Goal: Information Seeking & Learning: Learn about a topic

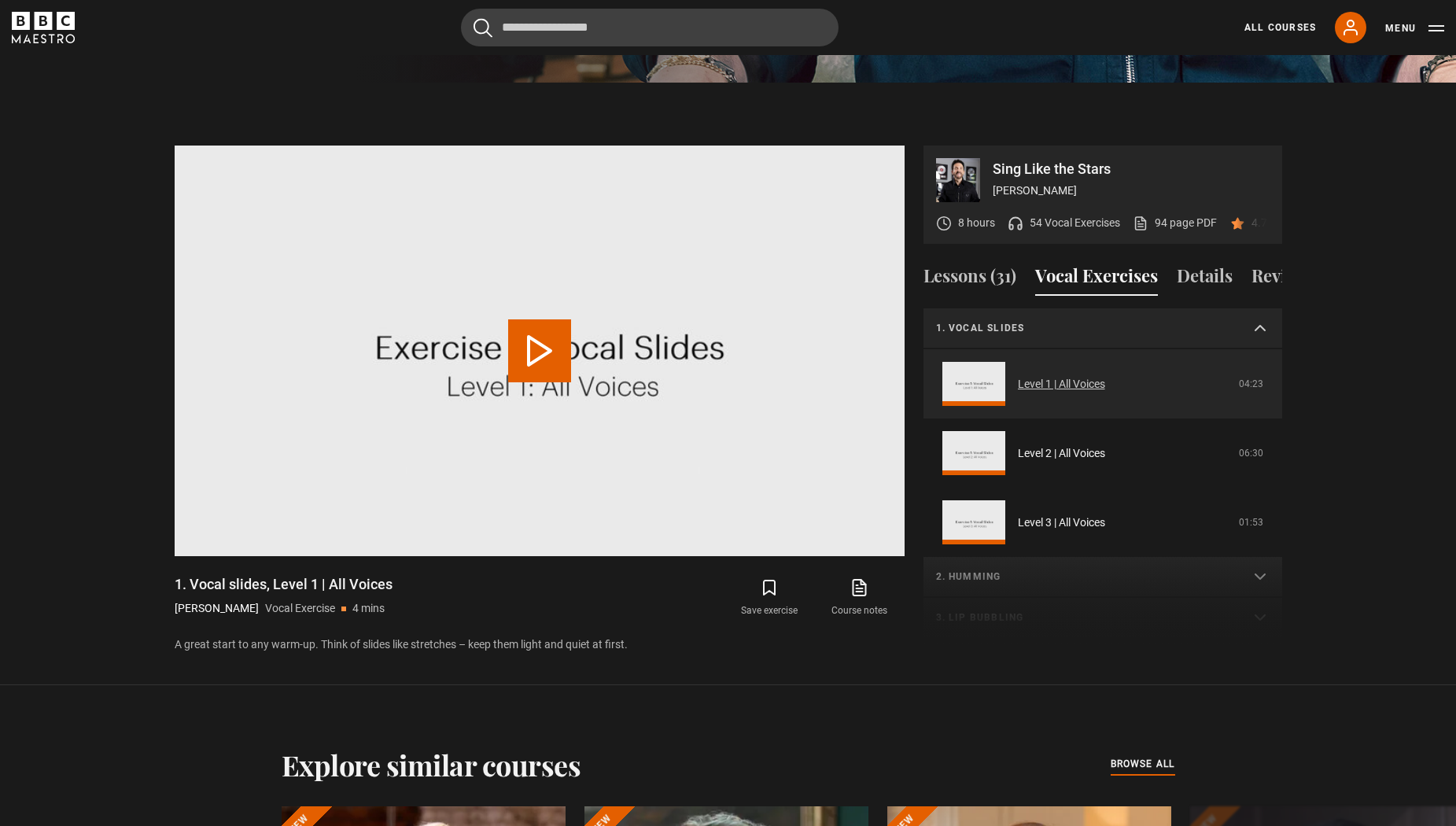
click at [1033, 387] on link "Level 1 | All Voices" at bounding box center [1061, 384] width 87 height 16
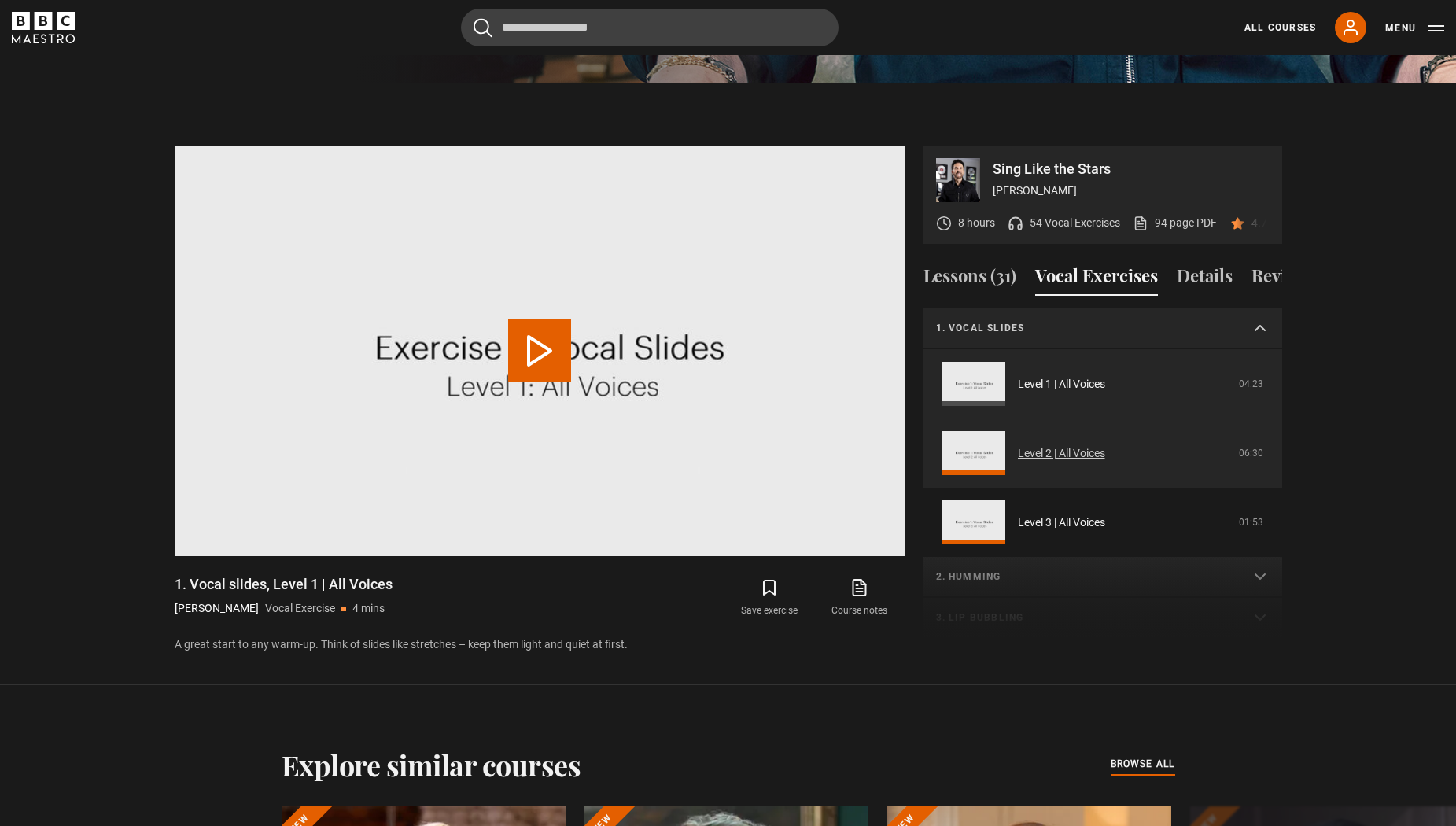
scroll to position [834, 0]
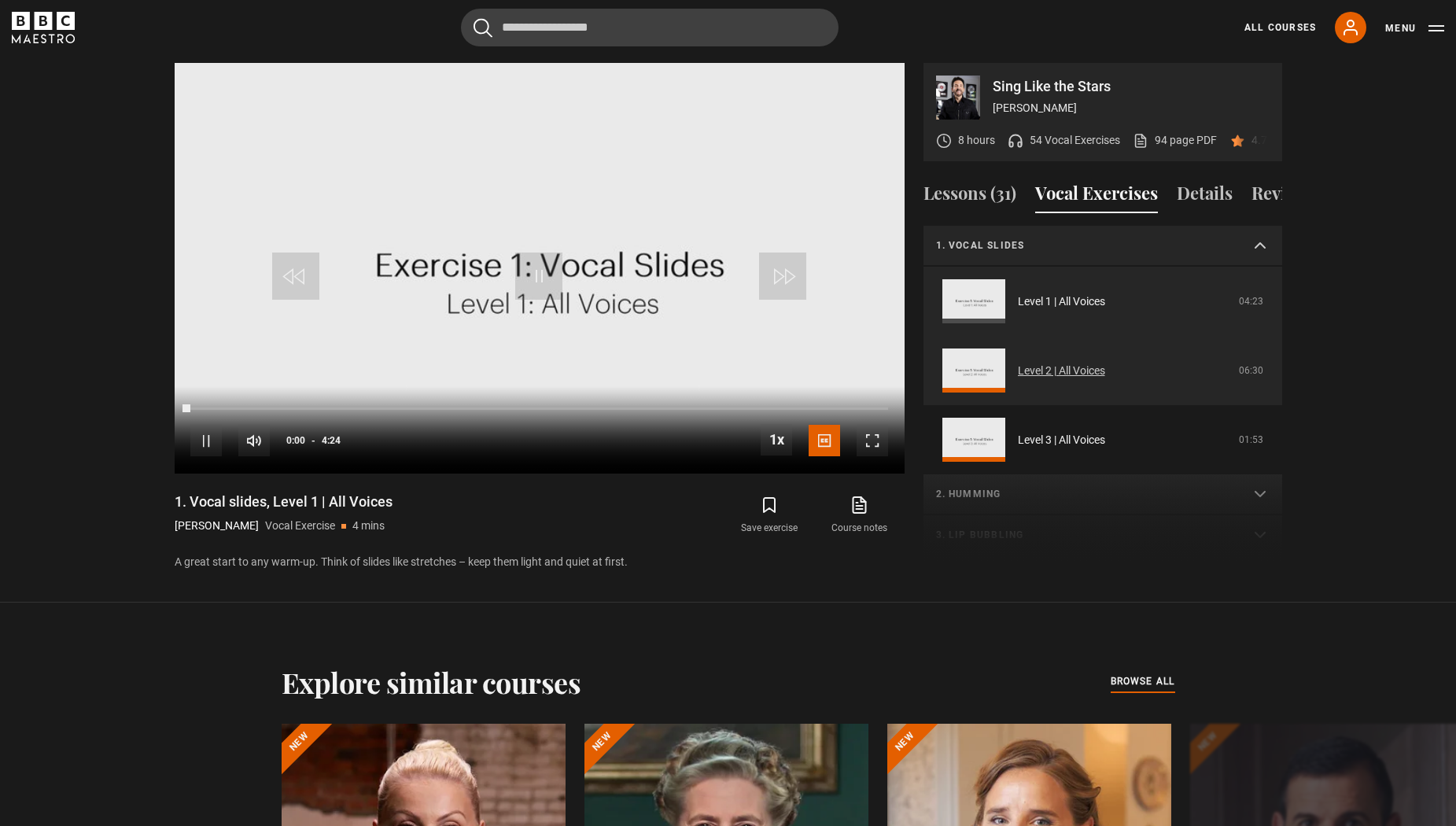
click at [1073, 379] on link "Level 2 | All Voices" at bounding box center [1061, 371] width 87 height 16
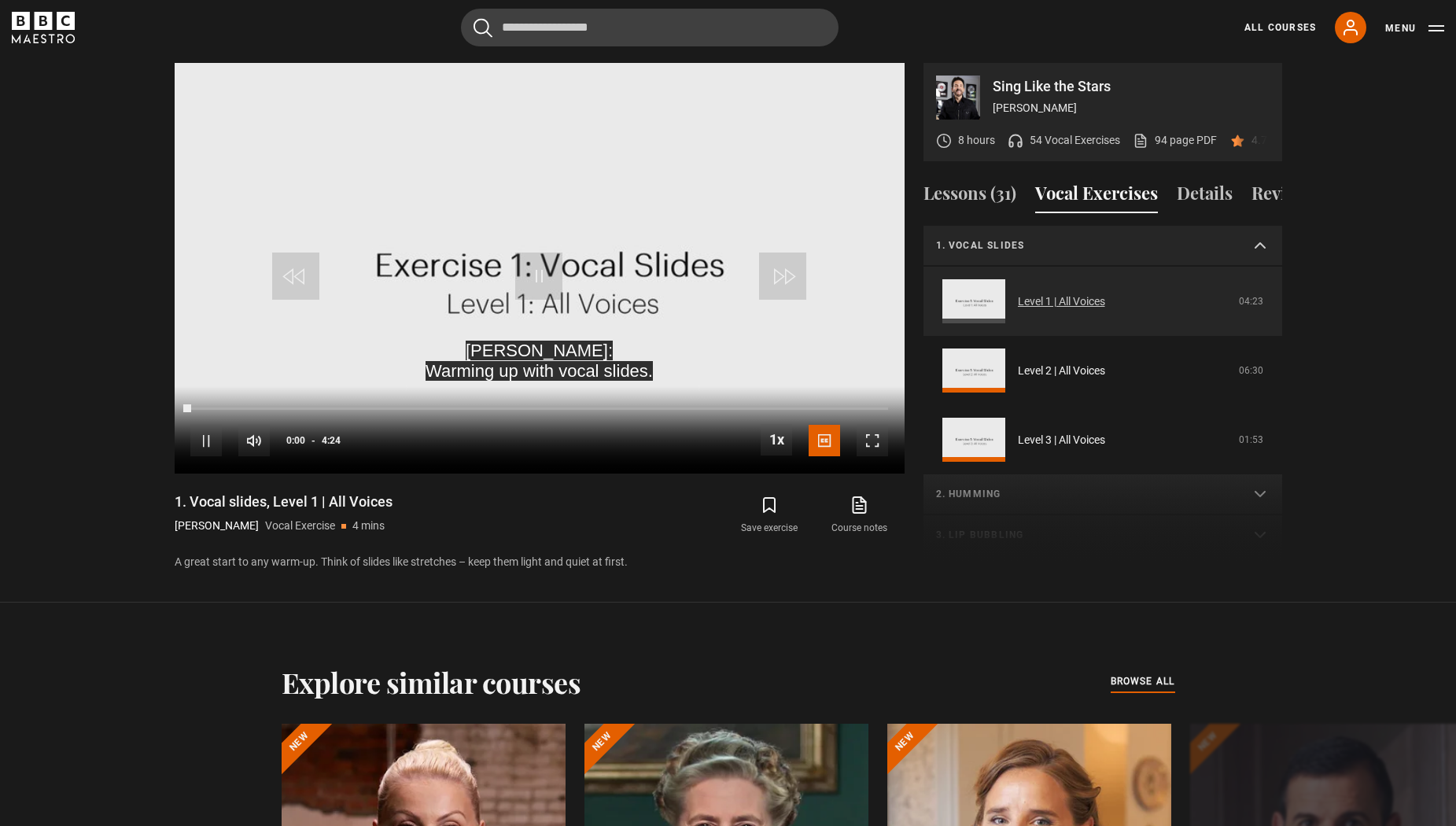
click at [1057, 300] on link "Level 1 | All Voices" at bounding box center [1061, 302] width 87 height 16
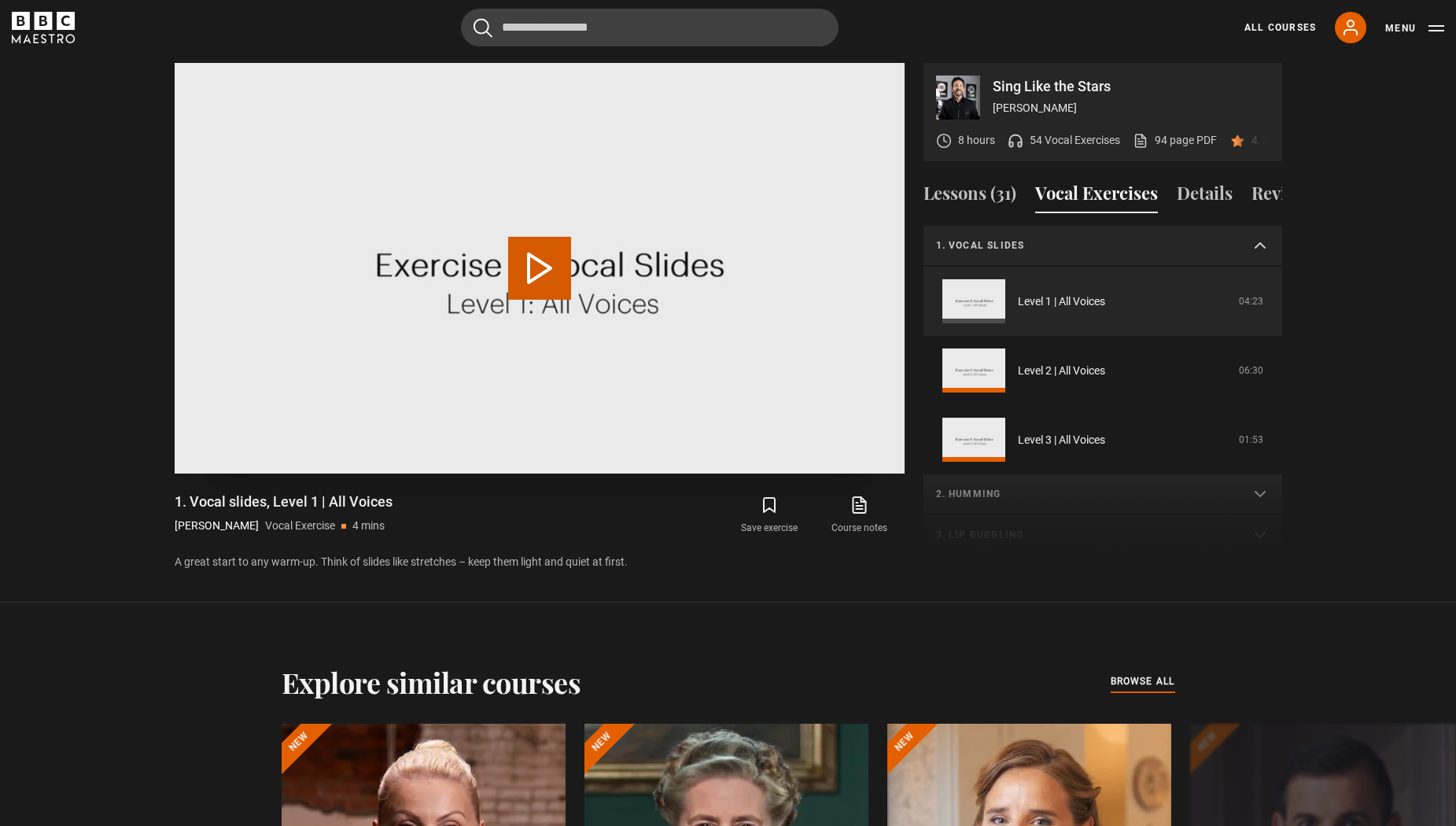
click at [541, 261] on button "Play Video" at bounding box center [540, 269] width 63 height 63
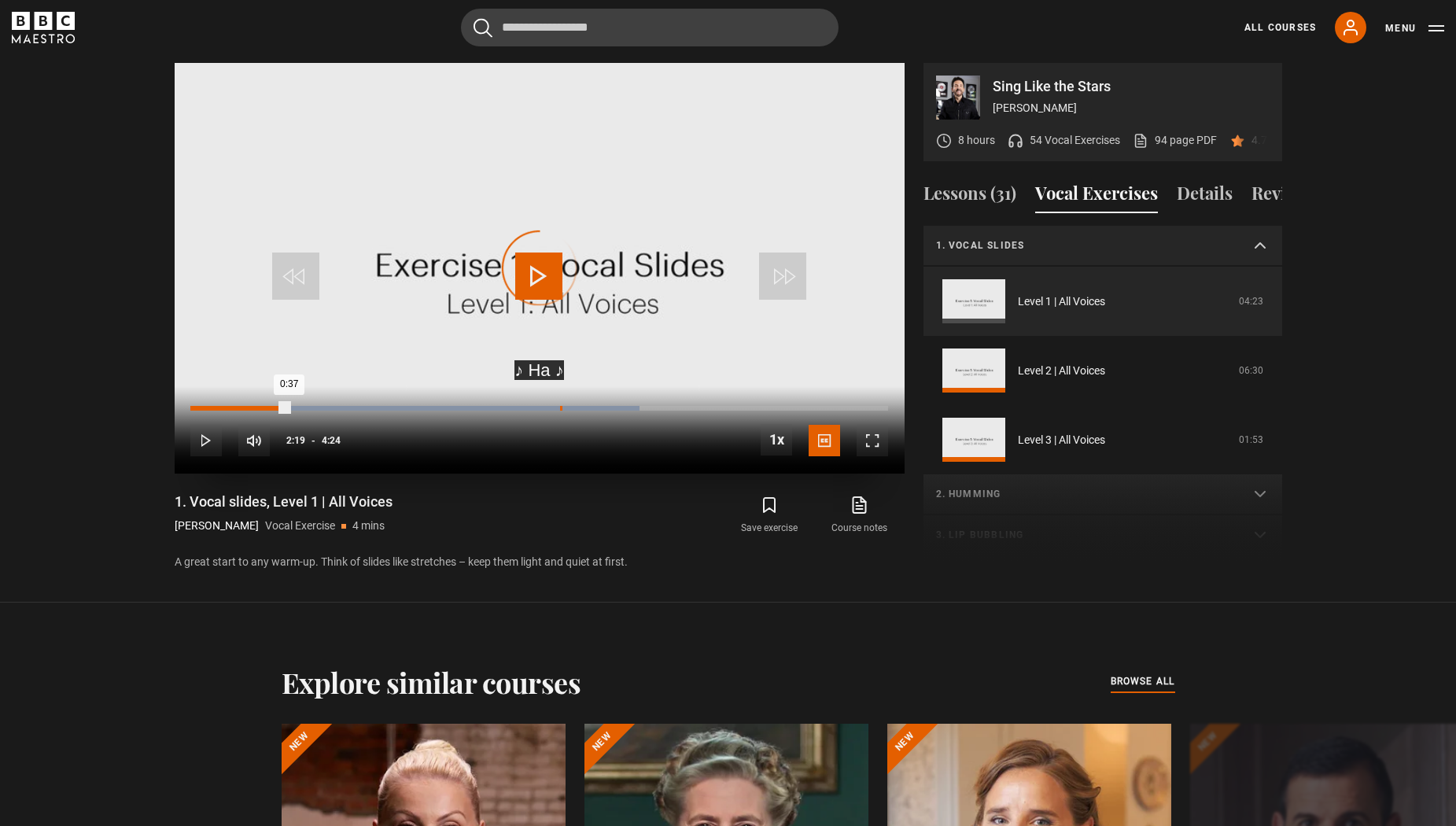
click at [559, 407] on div "Progress Bar" at bounding box center [415, 408] width 449 height 5
click at [546, 406] on div "2:14" at bounding box center [368, 408] width 355 height 5
click at [531, 406] on div "2:09" at bounding box center [532, 408] width 2 height 5
click at [516, 402] on div "10s Skip Back 10 seconds Pause 10s Skip Forward 10 seconds Loaded : 99.79% 2:06…" at bounding box center [540, 429] width 730 height 87
click at [498, 408] on div "Loaded : 99.79% 1:56 2:09" at bounding box center [539, 408] width 697 height 5
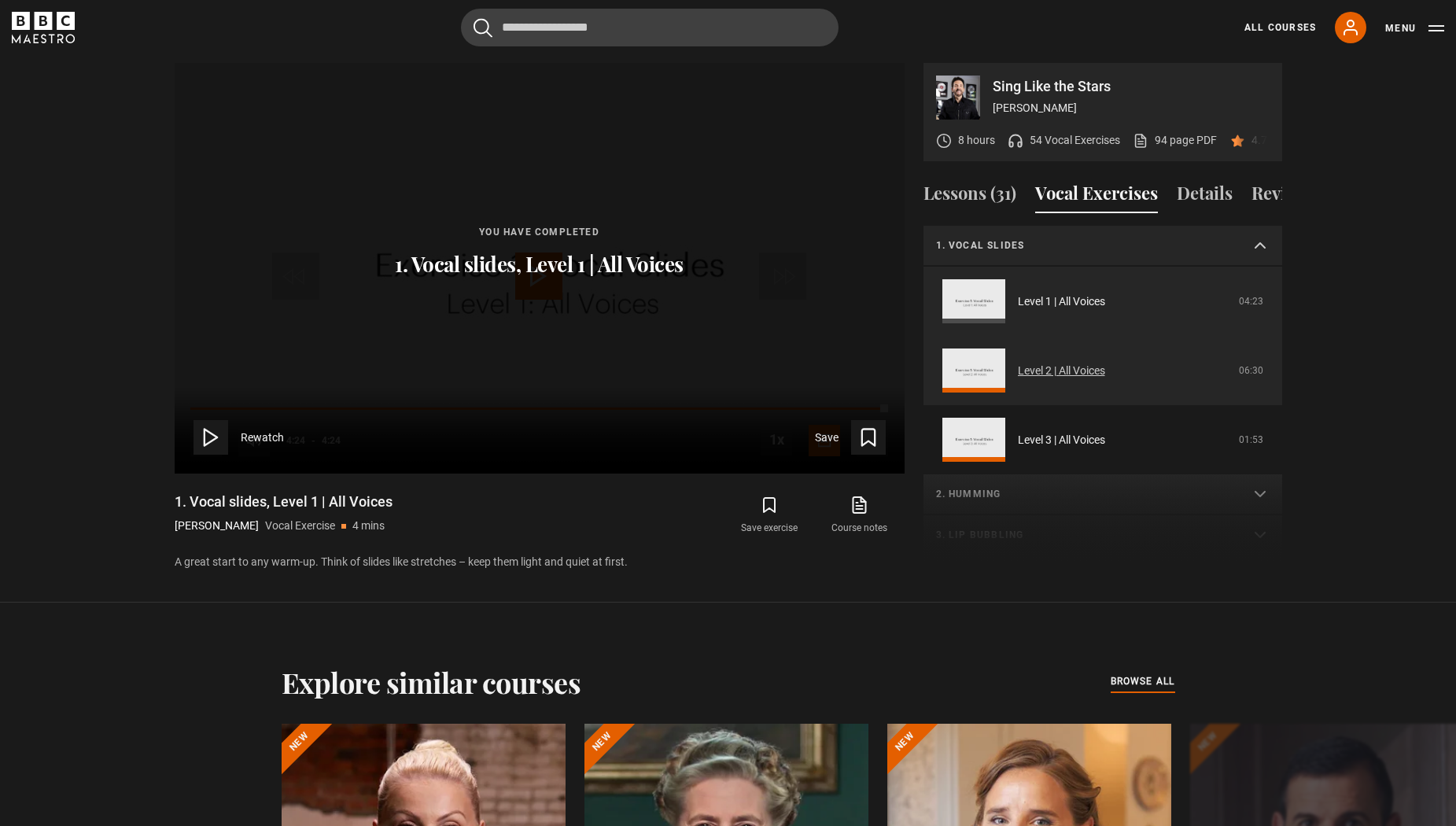
click at [1038, 374] on link "Level 2 | All Voices" at bounding box center [1061, 371] width 87 height 16
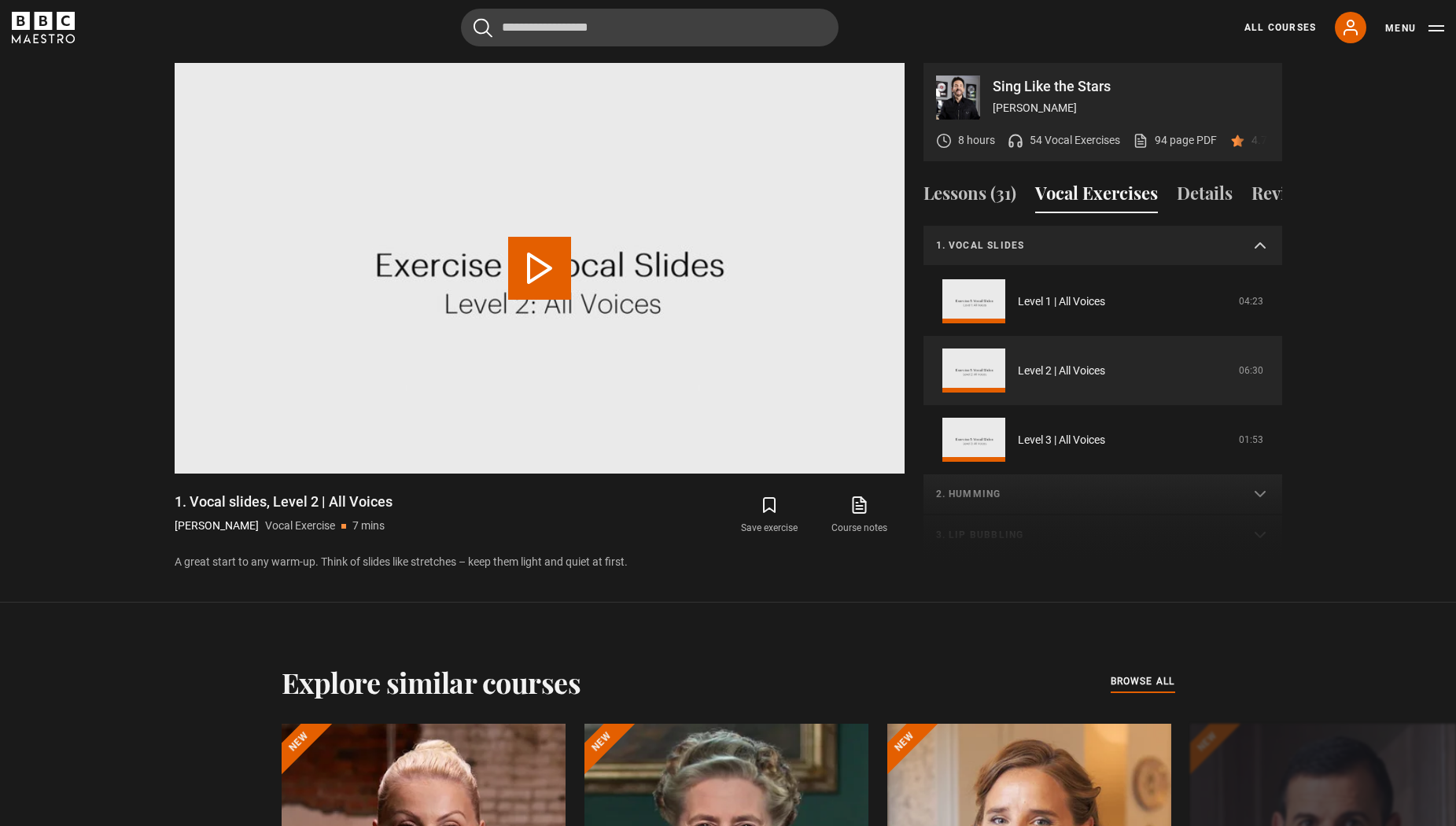
scroll to position [41, 0]
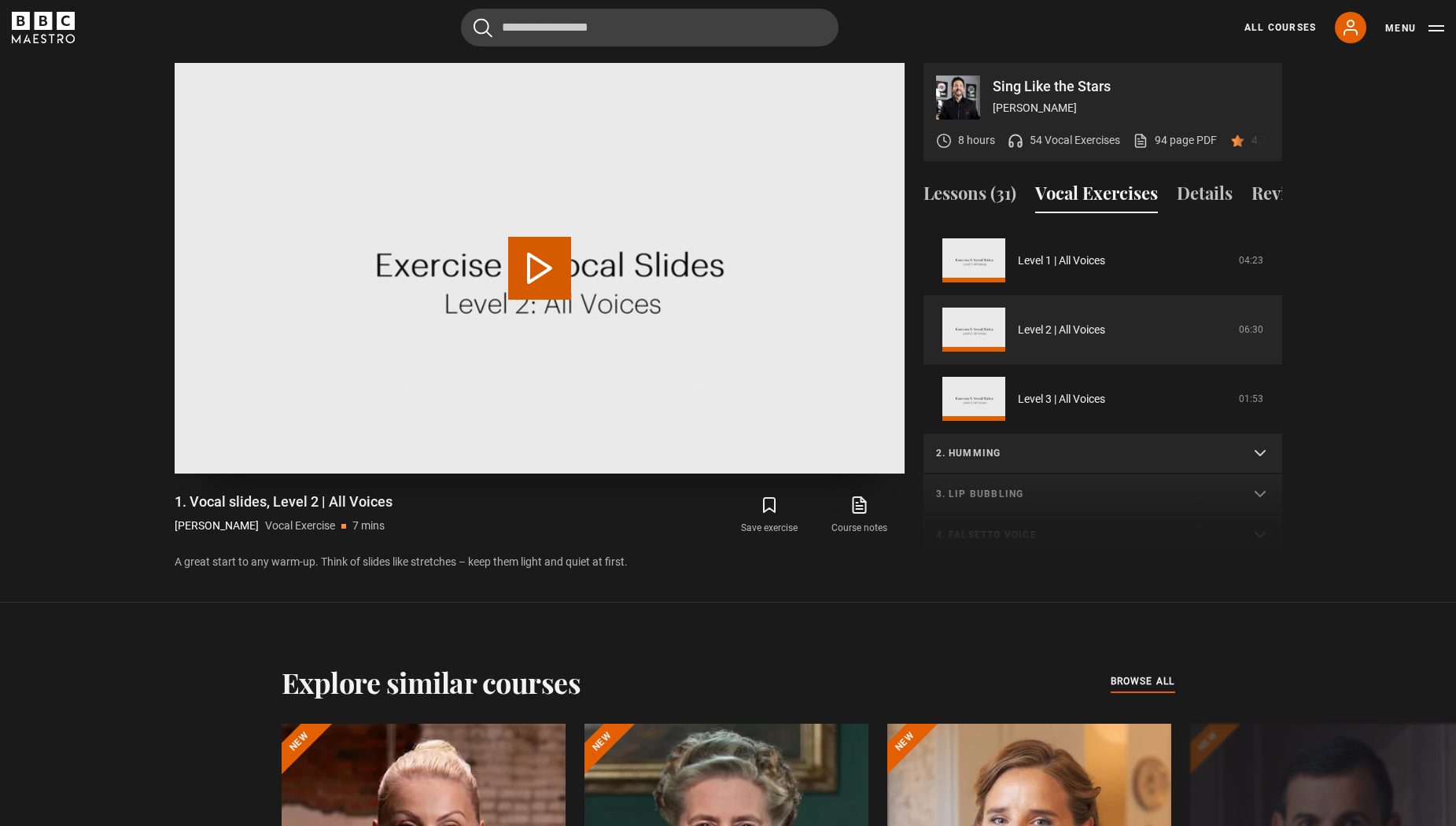
click at [538, 254] on button "Play Video" at bounding box center [540, 269] width 63 height 63
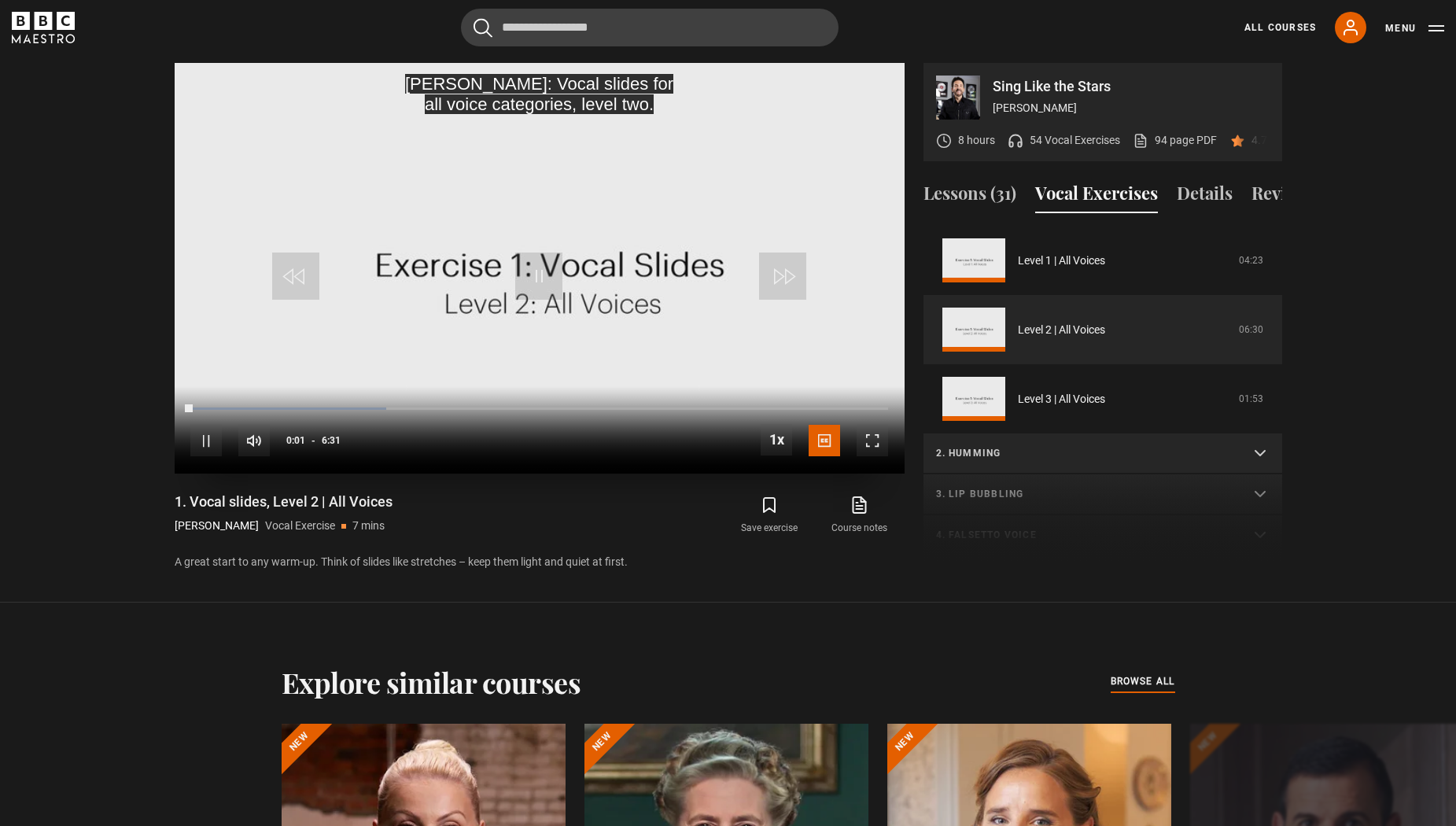
click at [886, 454] on span "Video Player" at bounding box center [872, 440] width 32 height 32
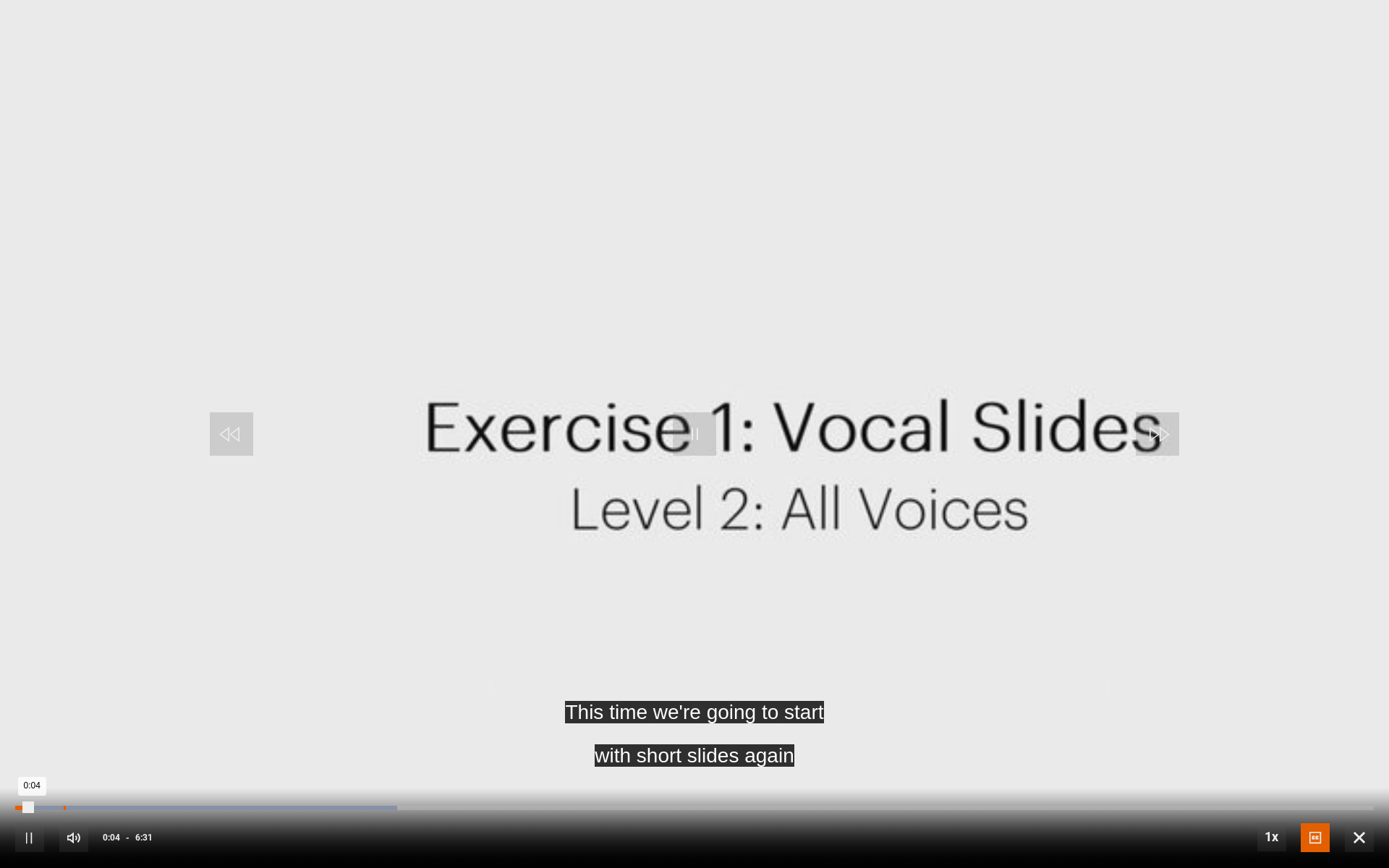
click at [64, 759] on div "0:13" at bounding box center [64, 808] width 2 height 4
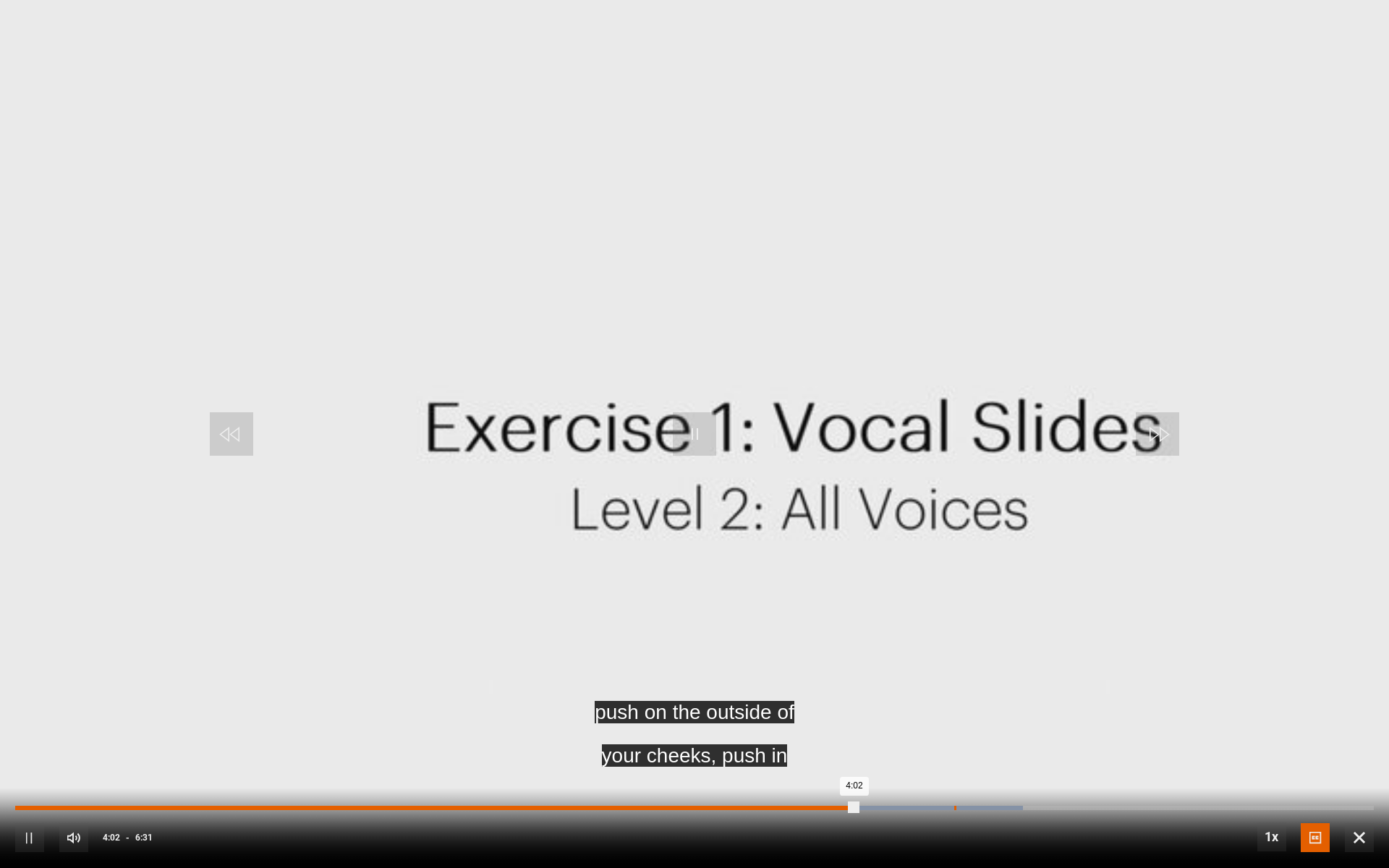
click at [954, 759] on div "Loaded : 74.15% 4:30 4:02" at bounding box center [694, 808] width 1358 height 4
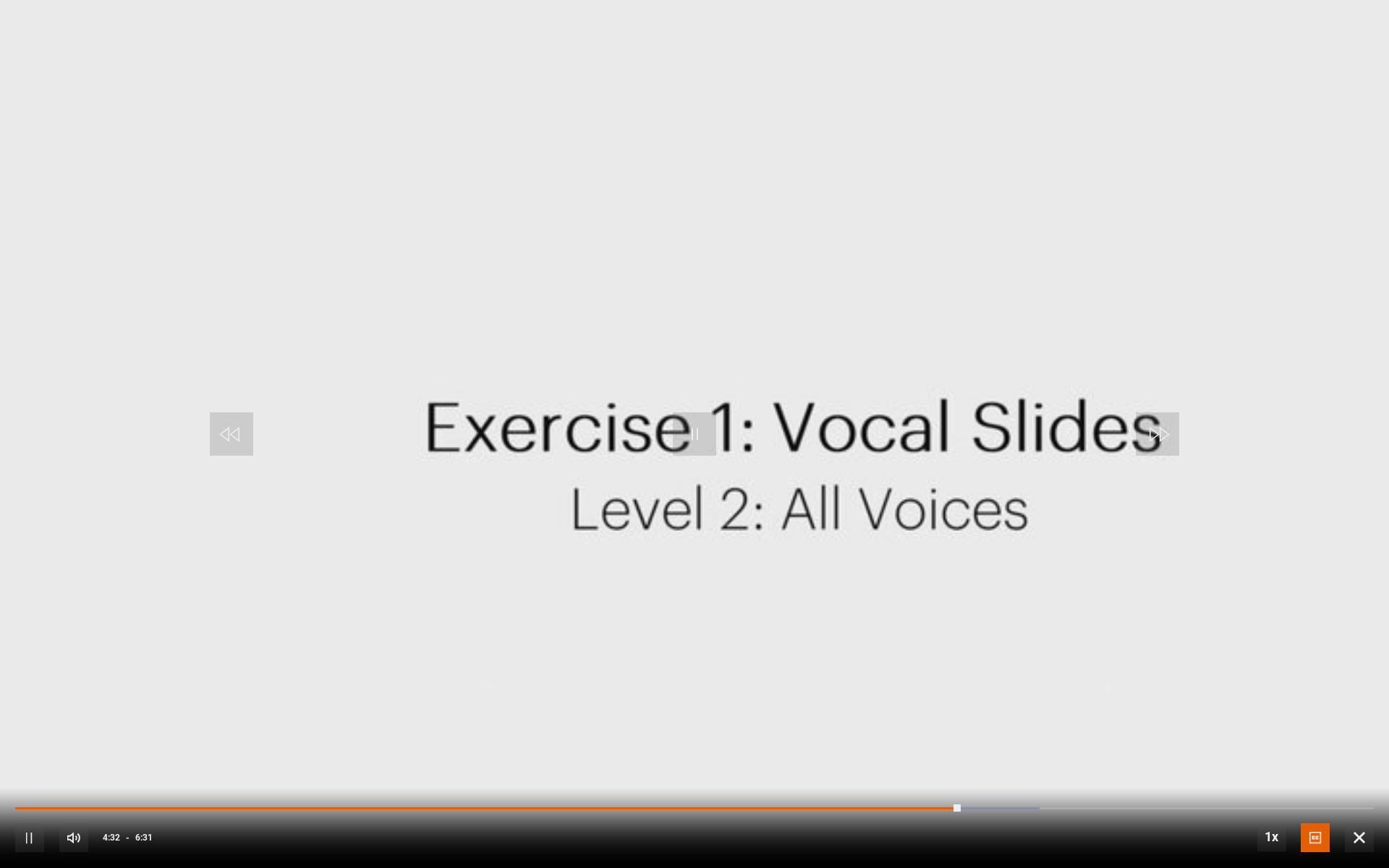
click at [995, 759] on div "10s Skip Back 10 seconds Pause 10s Skip Forward 10 seconds Loaded : 75.41% 4:32…" at bounding box center [694, 827] width 1389 height 80
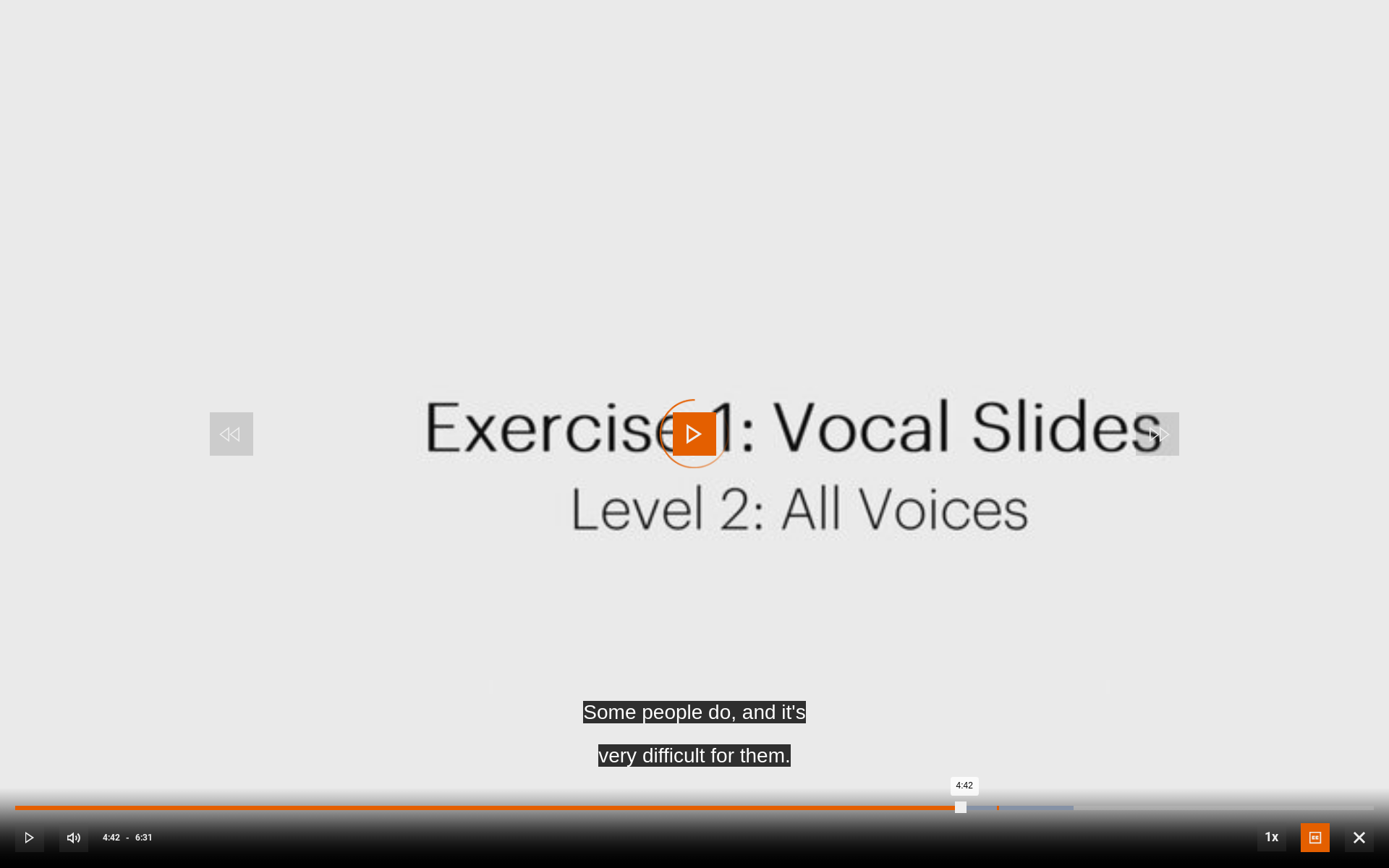
click at [997, 759] on div "Loaded : 77.92% 4:42 4:42" at bounding box center [694, 808] width 1358 height 4
click at [1023, 759] on div "Loaded : 85.58% 4:50 4:46" at bounding box center [694, 808] width 1358 height 4
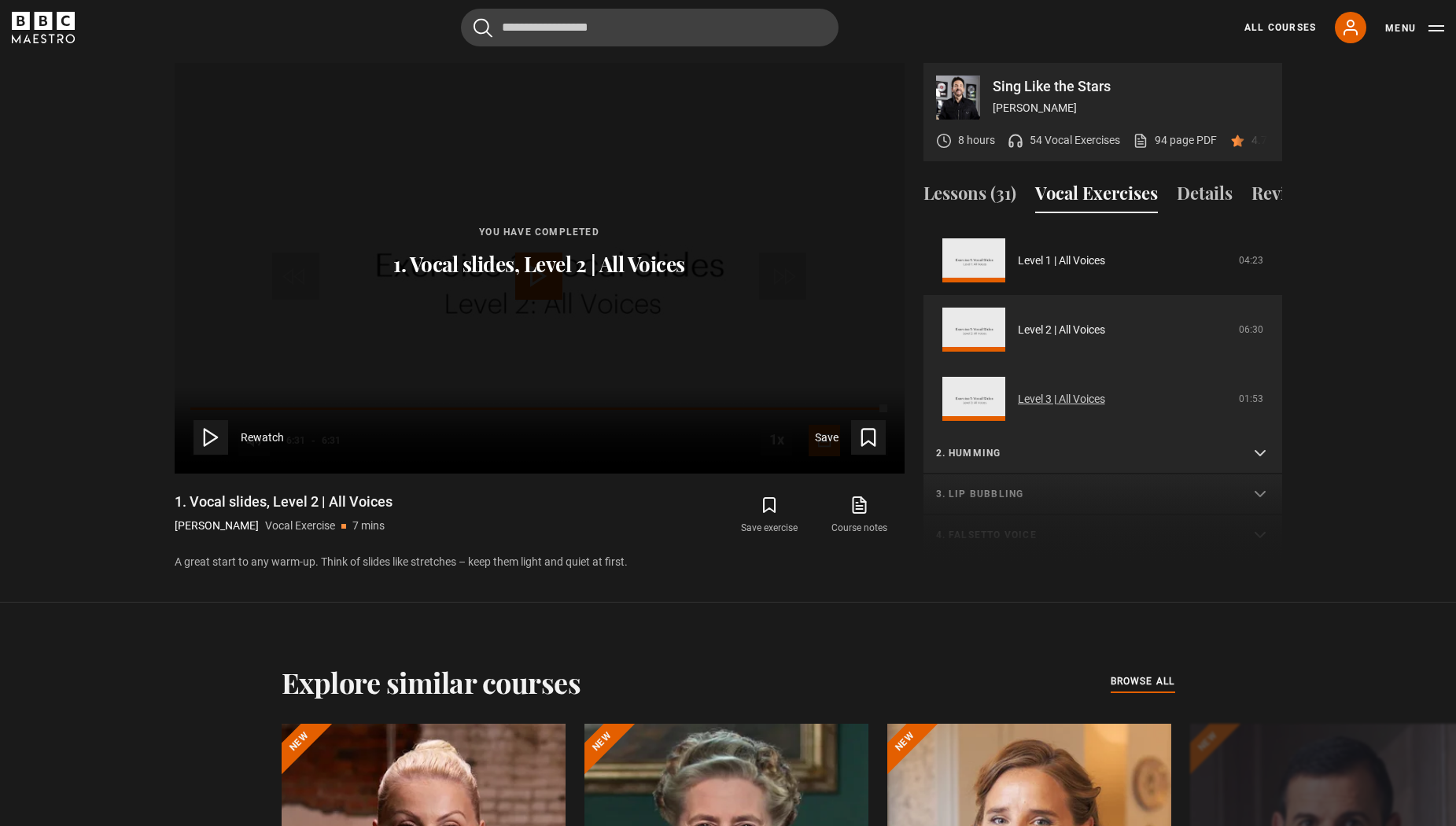
click at [1080, 398] on link "Level 3 | All Voices" at bounding box center [1061, 399] width 87 height 16
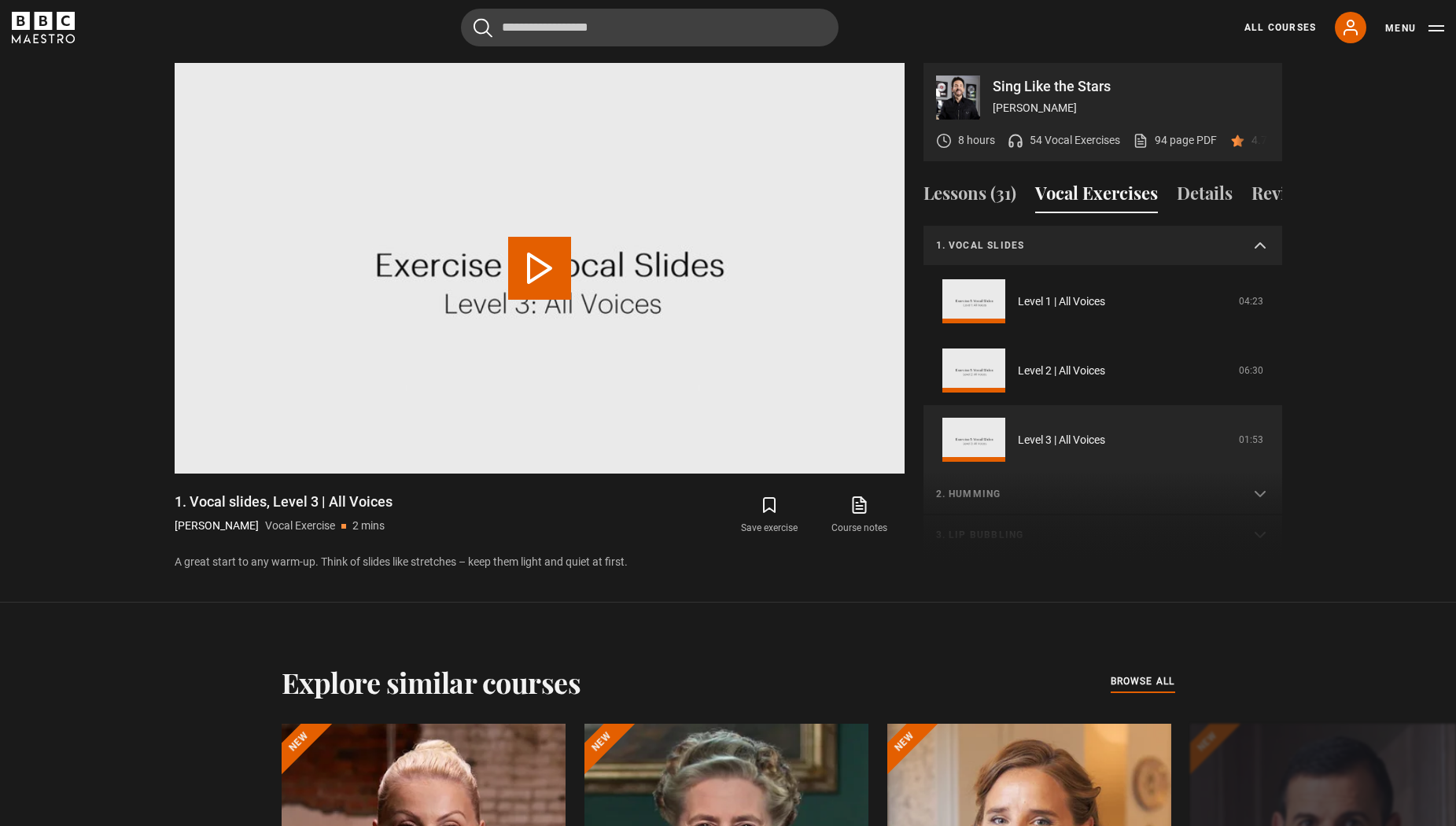
scroll to position [110, 0]
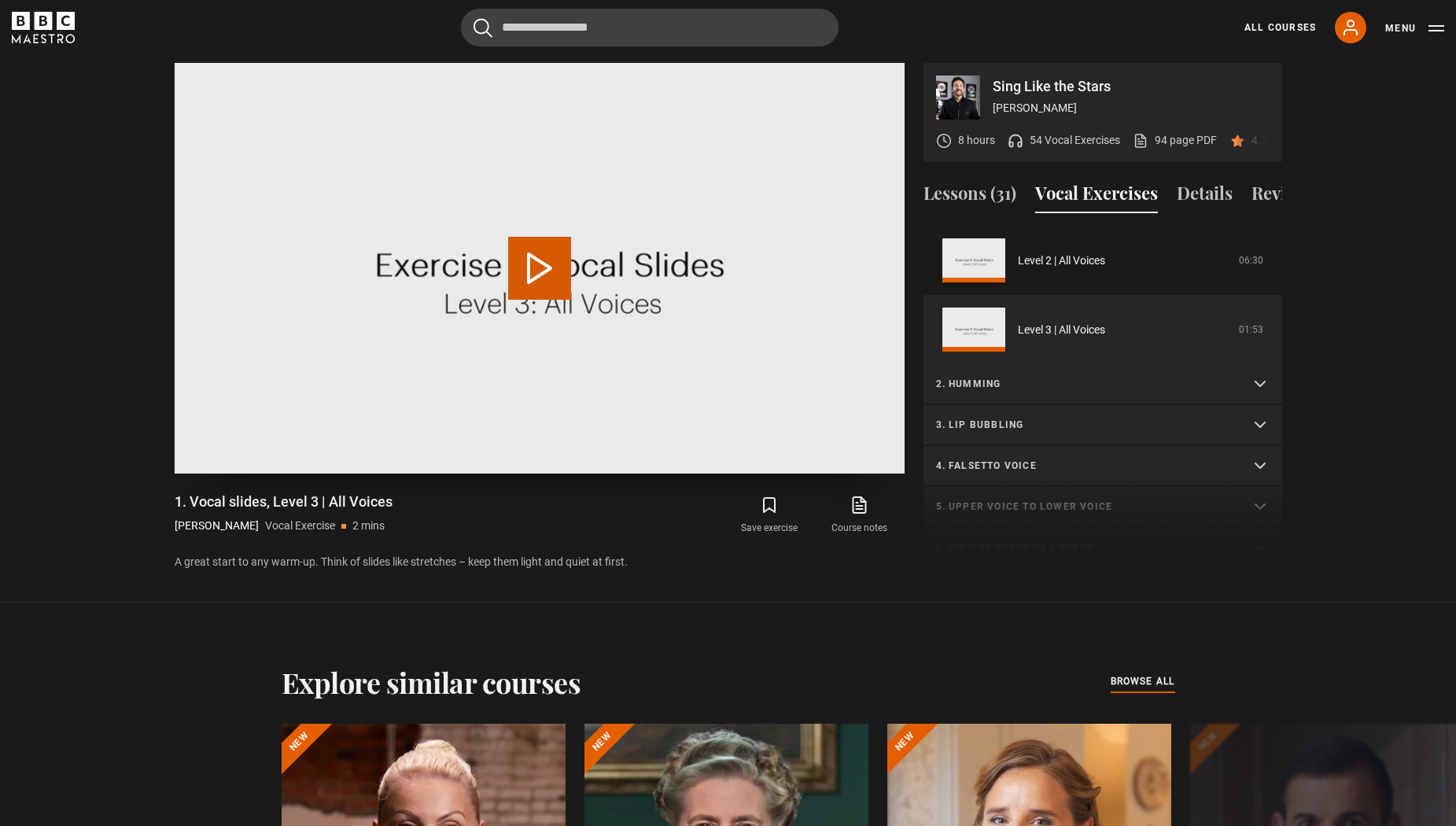
click at [596, 280] on video "Video Player" at bounding box center [540, 269] width 730 height 411
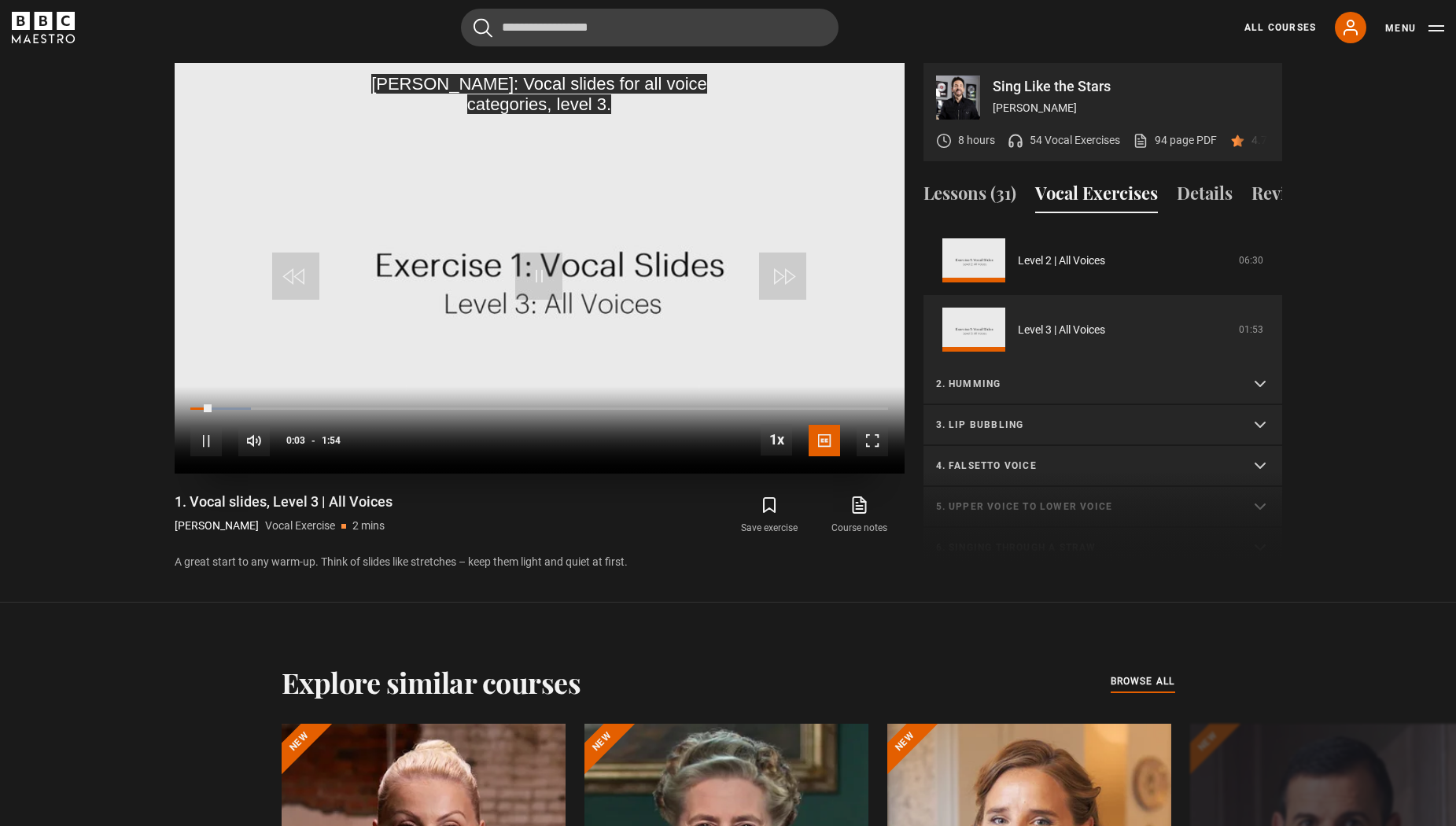
click at [464, 413] on div "10s Skip Back 10 seconds Pause 10s Skip Forward 10 seconds Loaded : 8.61% 0:41 …" at bounding box center [540, 429] width 730 height 87
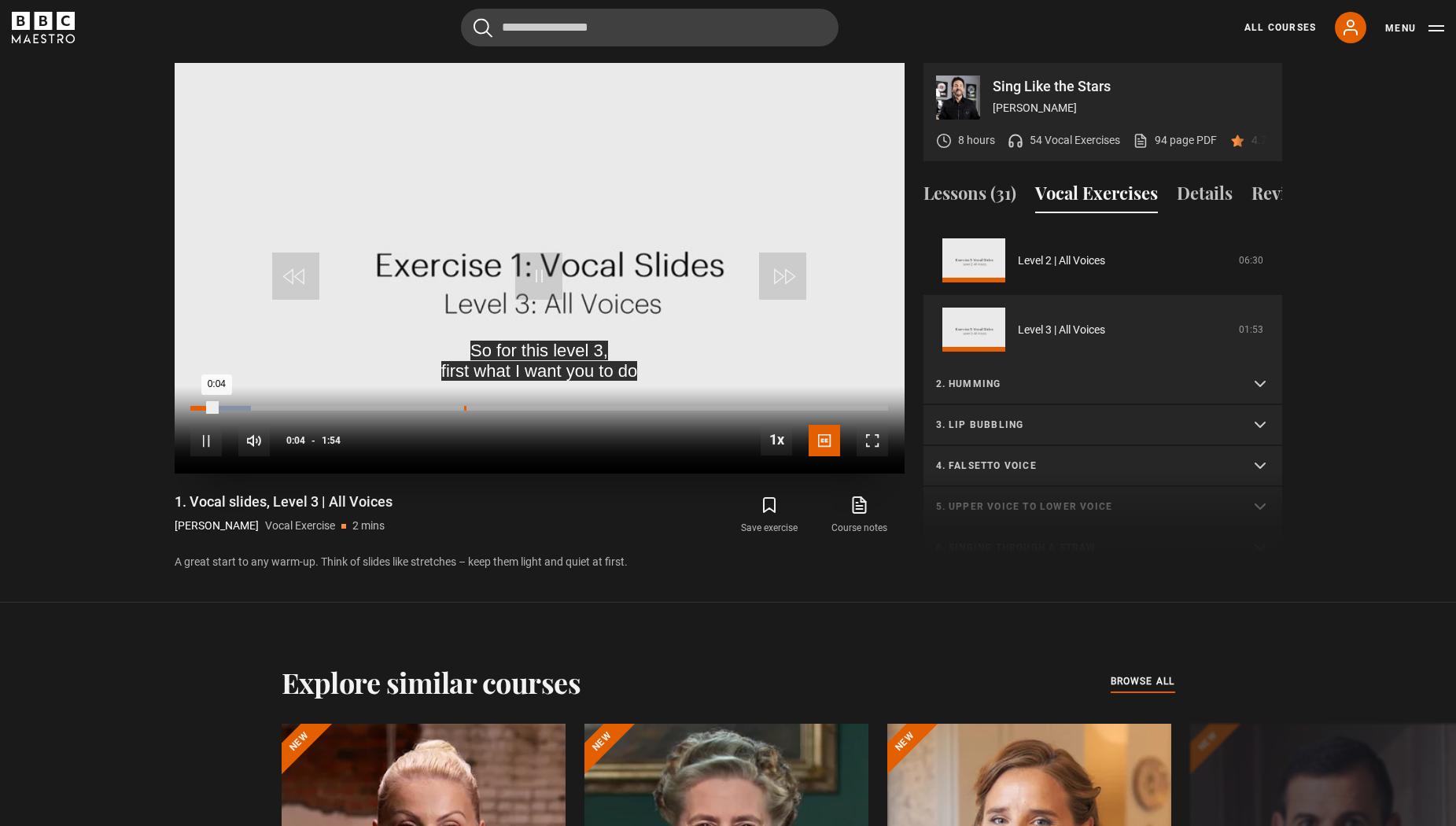
click at [465, 407] on div "Loaded : 8.61% 0:44 0:04" at bounding box center [539, 408] width 697 height 5
click at [959, 423] on p "3. Lip bubbling" at bounding box center [1084, 425] width 296 height 14
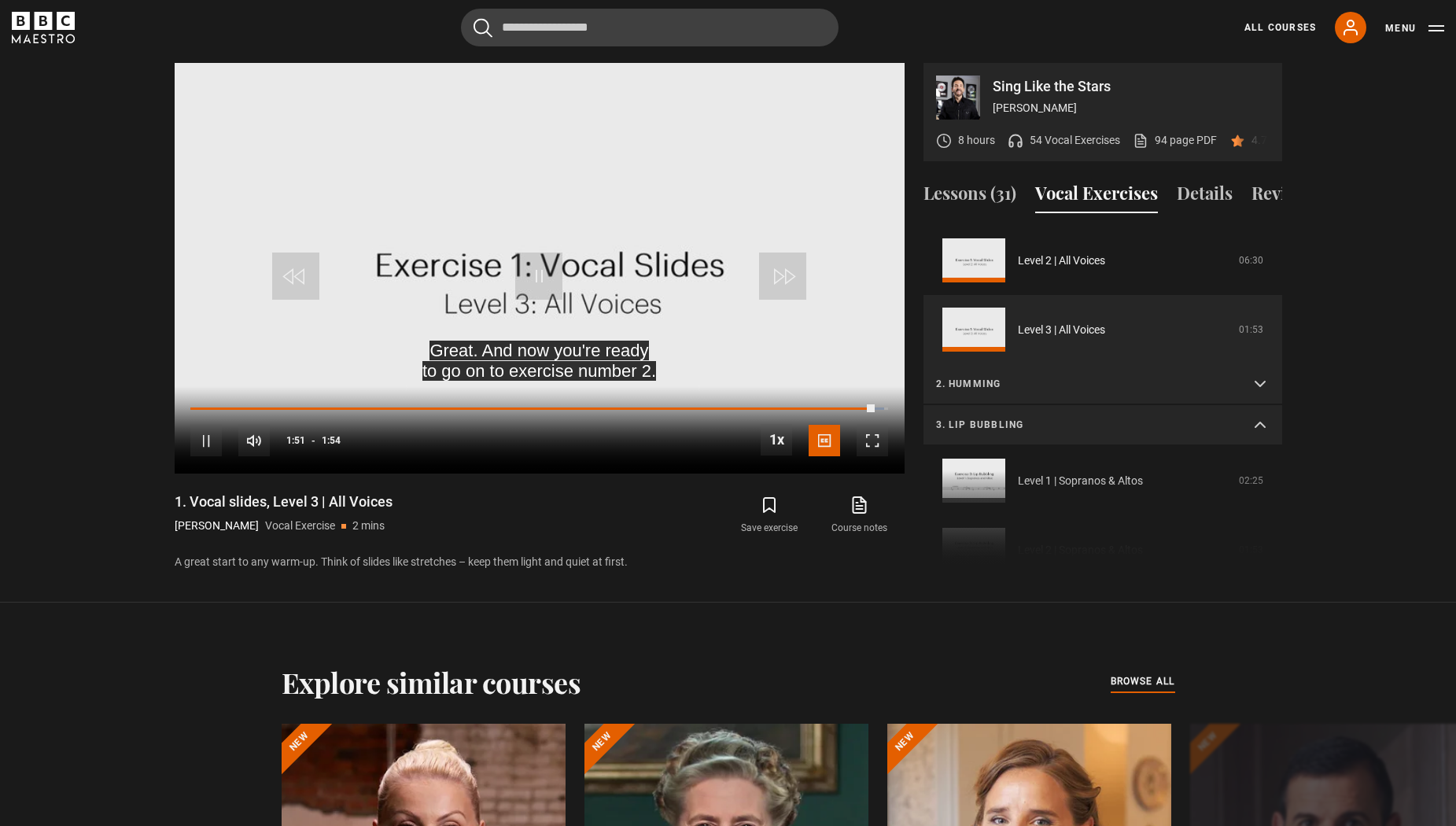
click at [961, 477] on div "1. Vocal slides Level 1 | All Voices 04:23 Level 2 | All Voices 06:30 Level 3 |…" at bounding box center [1104, 396] width 359 height 340
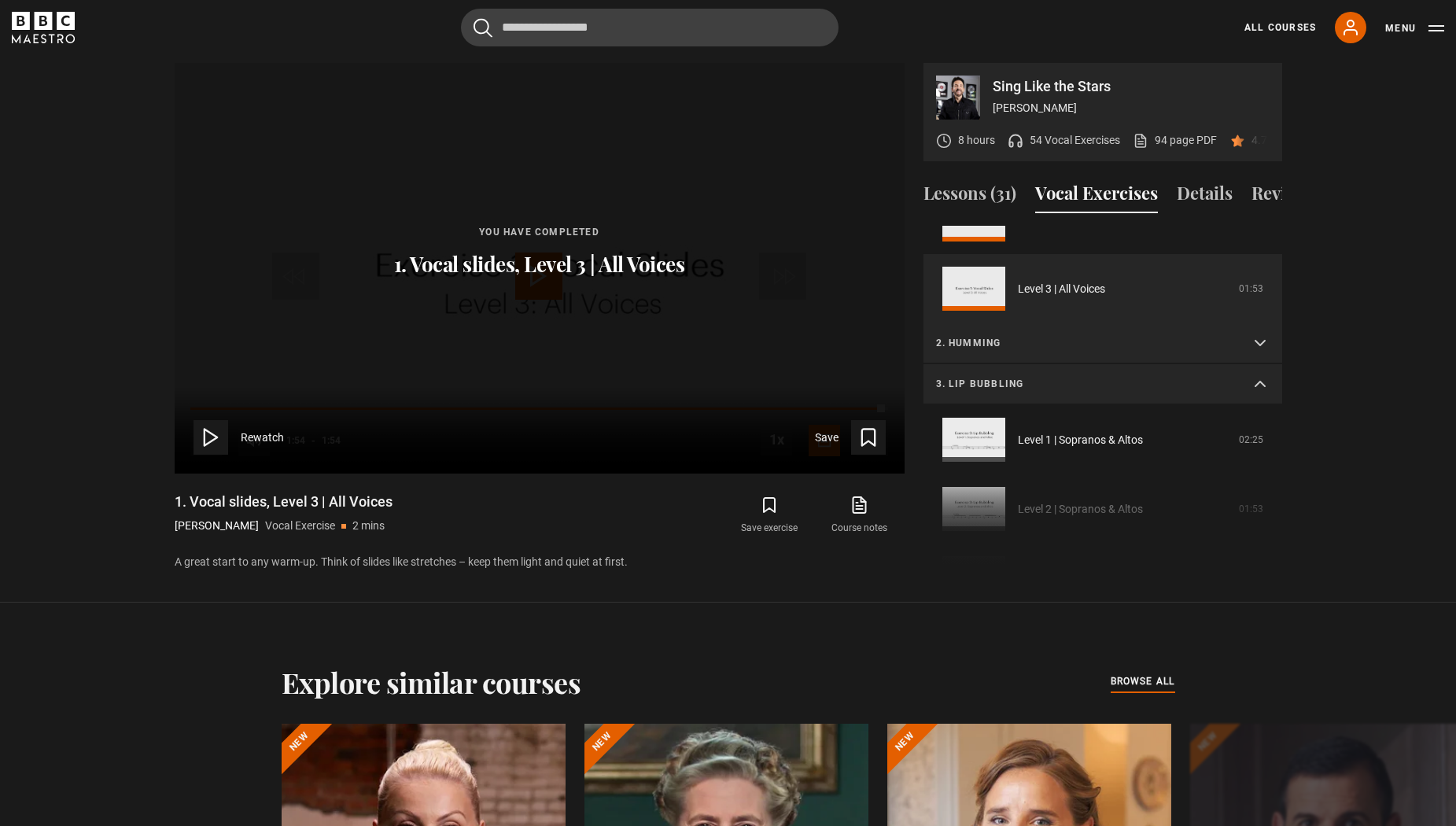
scroll to position [158, 0]
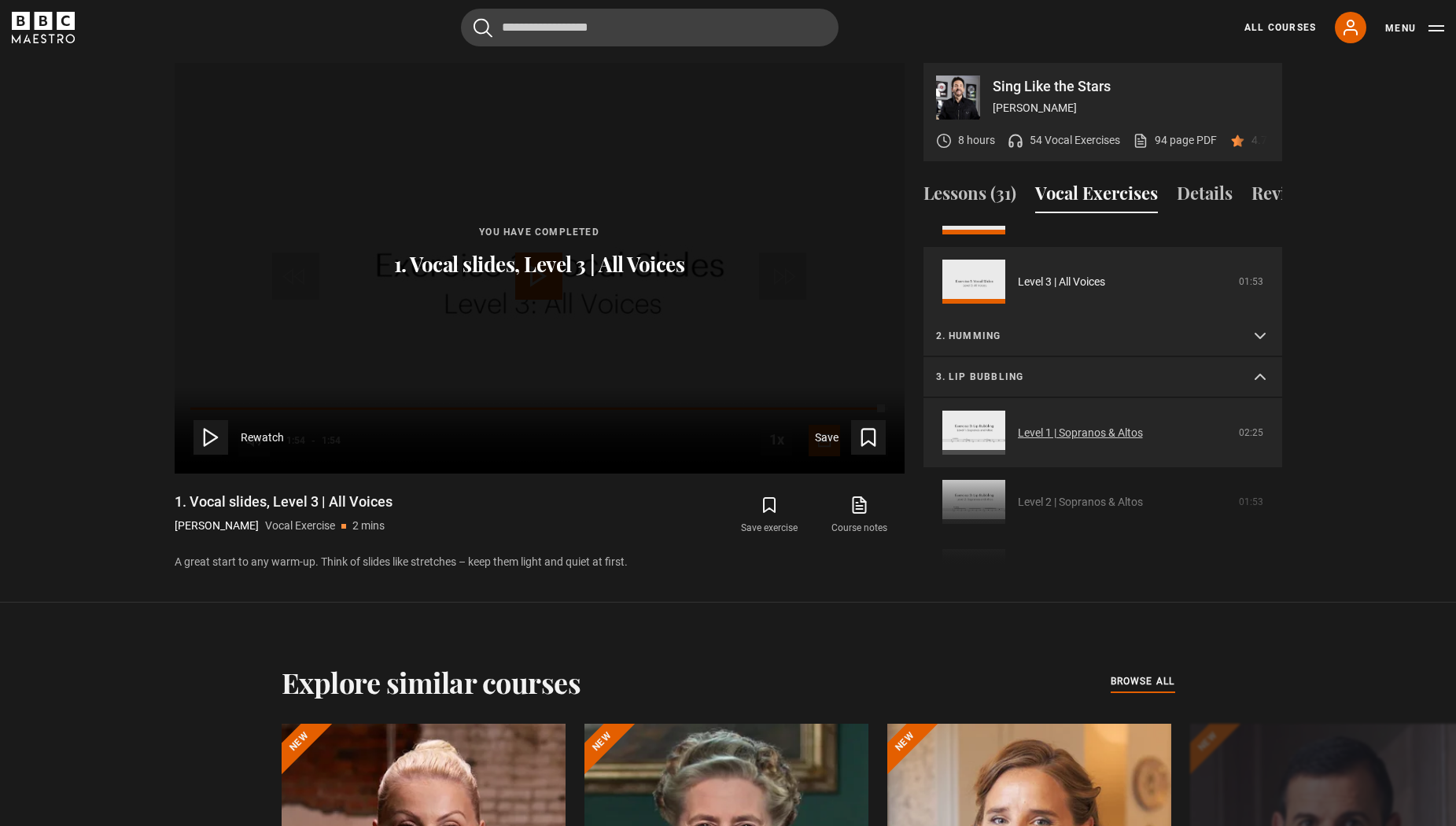
click at [1099, 430] on link "Level 1 | Sopranos & Altos" at bounding box center [1080, 432] width 125 height 16
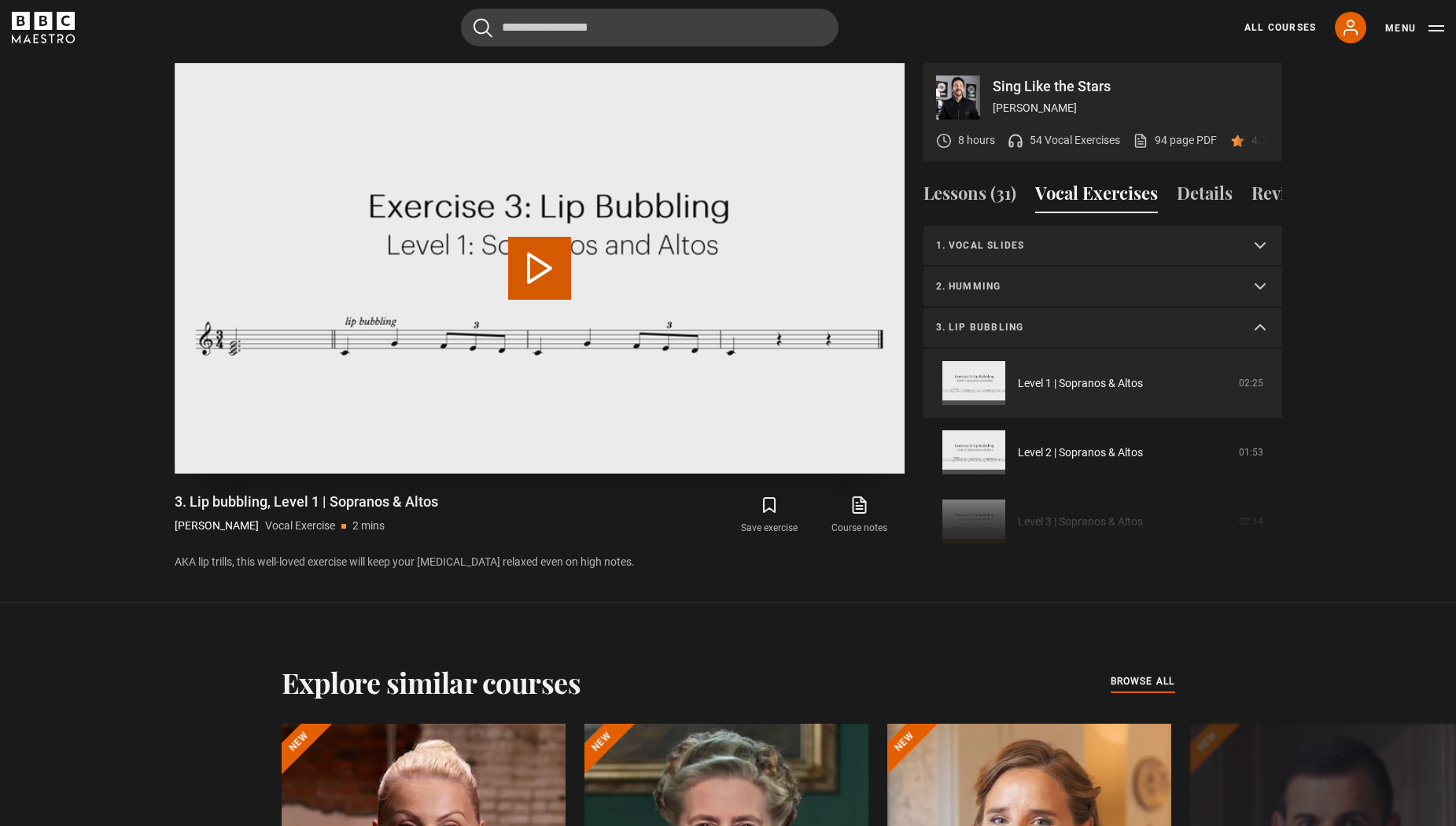
scroll to position [54, 0]
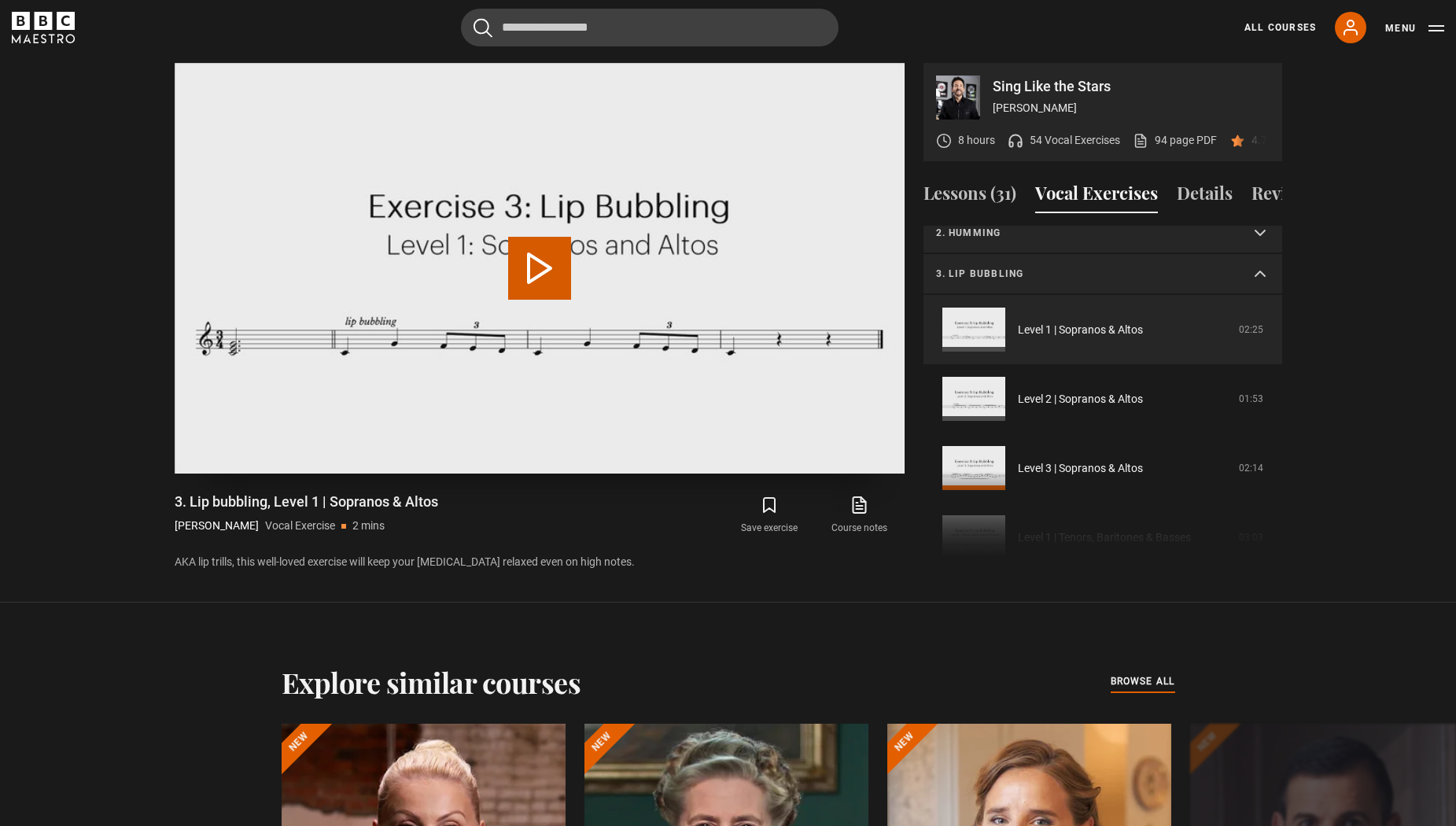
click at [535, 271] on button "Play Video" at bounding box center [540, 269] width 63 height 63
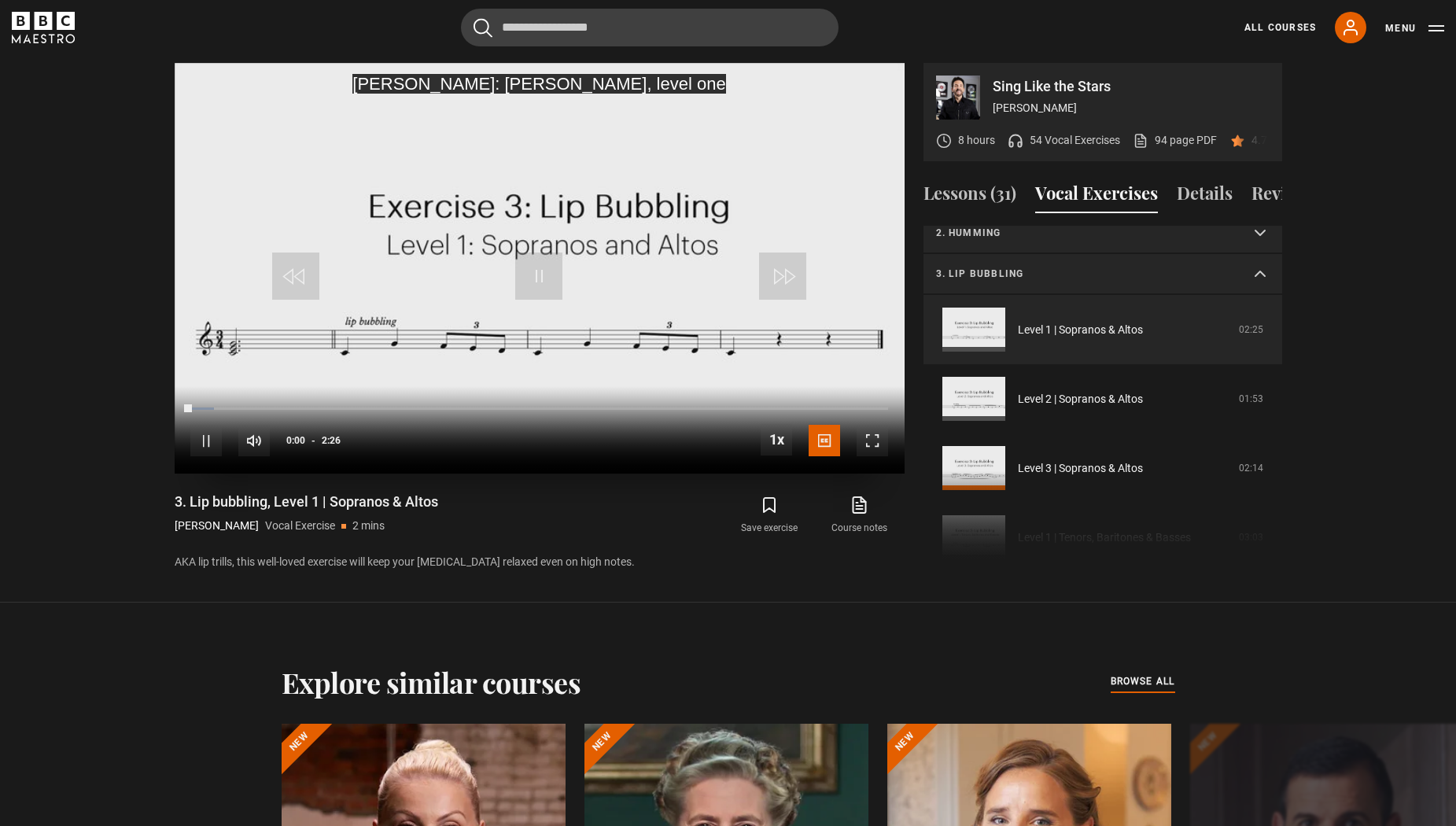
click at [210, 436] on span "Video Player" at bounding box center [206, 440] width 32 height 32
click at [562, 275] on span "Video Player" at bounding box center [539, 276] width 47 height 47
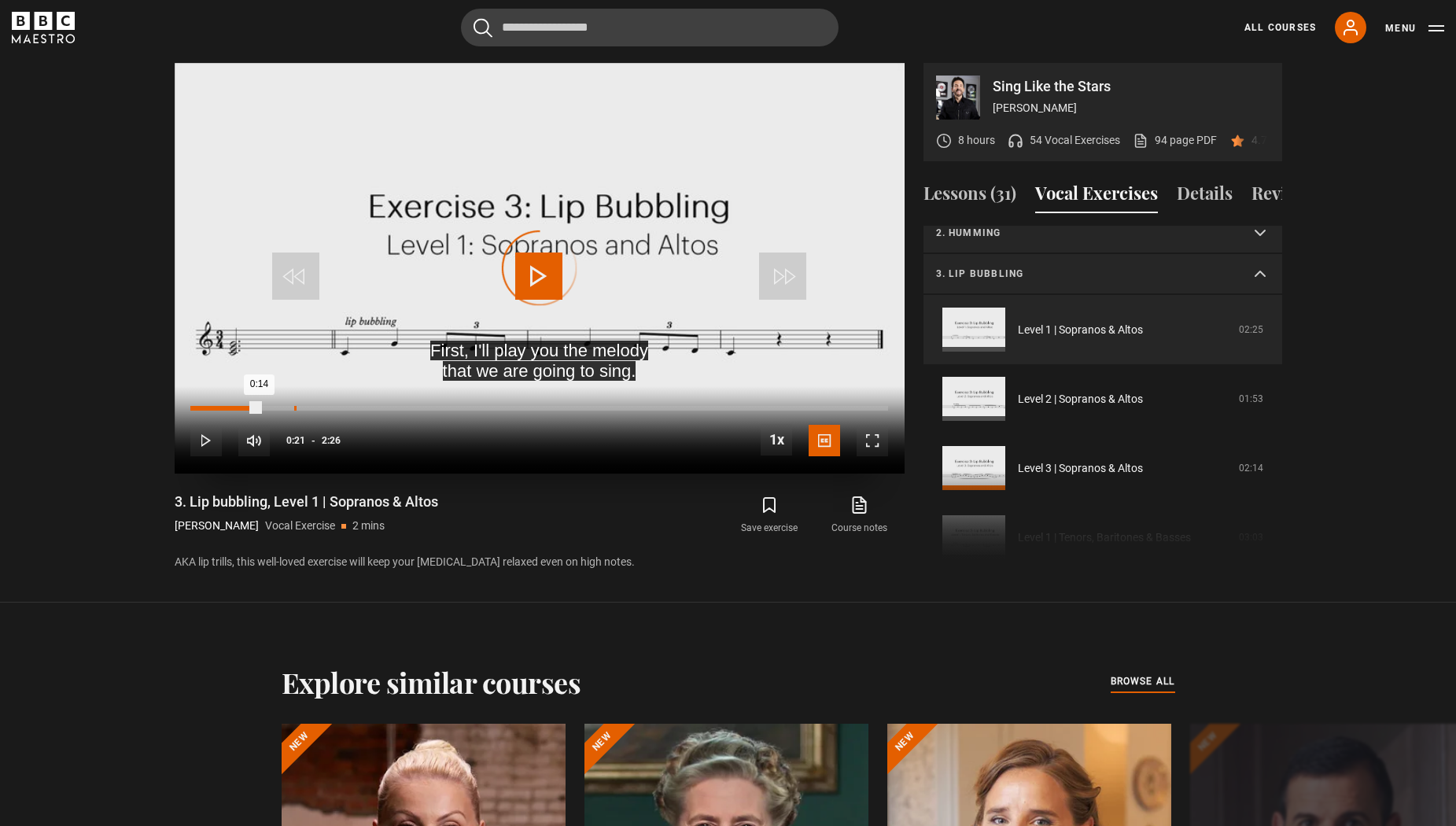
click at [294, 407] on div "Loaded : 3.36% 0:21 0:14" at bounding box center [539, 408] width 697 height 5
click at [313, 411] on div "10s Skip Back 10 seconds Pause 10s Skip Forward 10 seconds Loaded : 99.55% 0:24…" at bounding box center [540, 429] width 730 height 87
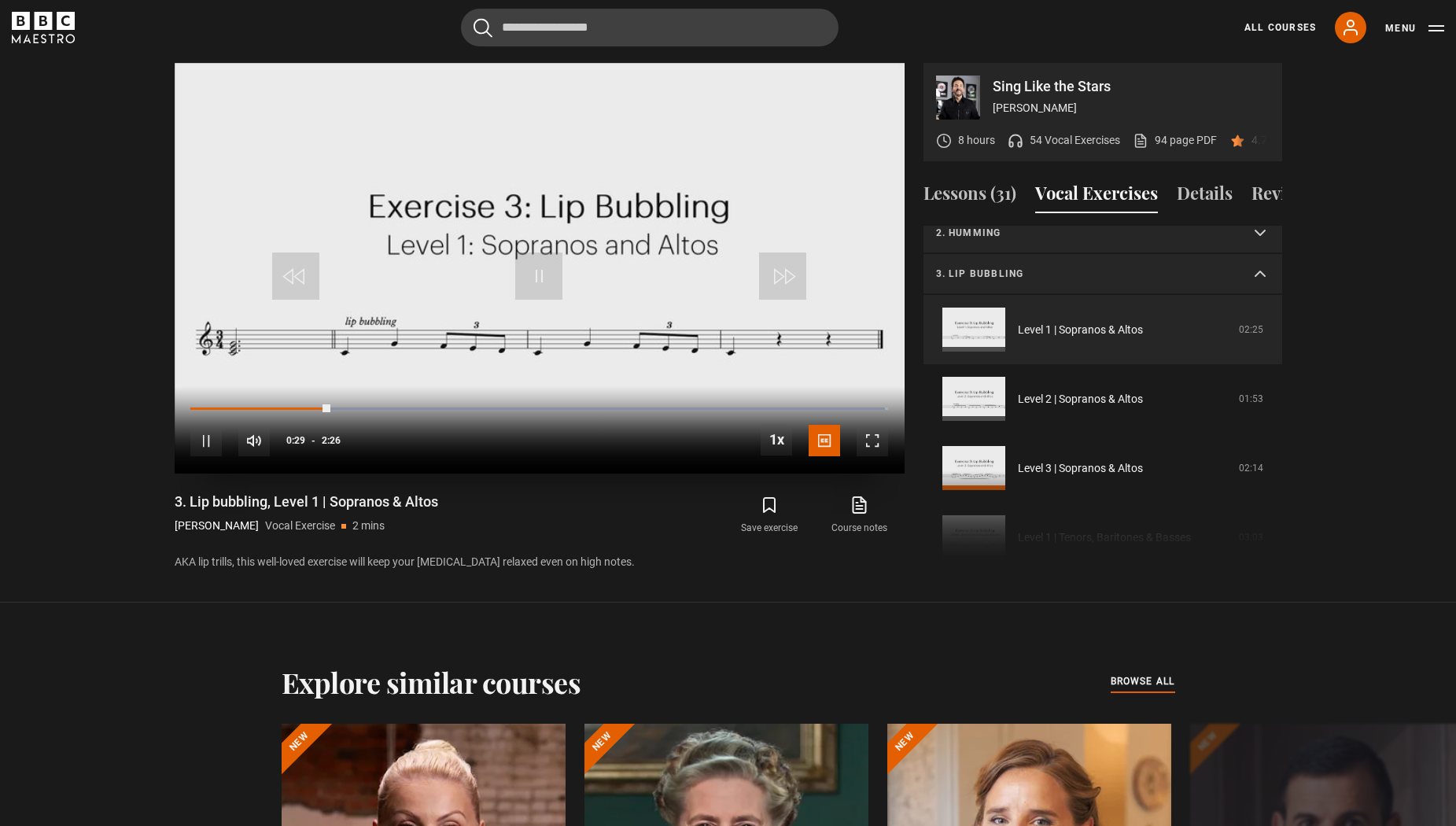
click at [359, 404] on div "10s Skip Back 10 seconds Pause 10s Skip Forward 10 seconds Loaded : 99.55% 0:35…" at bounding box center [540, 429] width 730 height 87
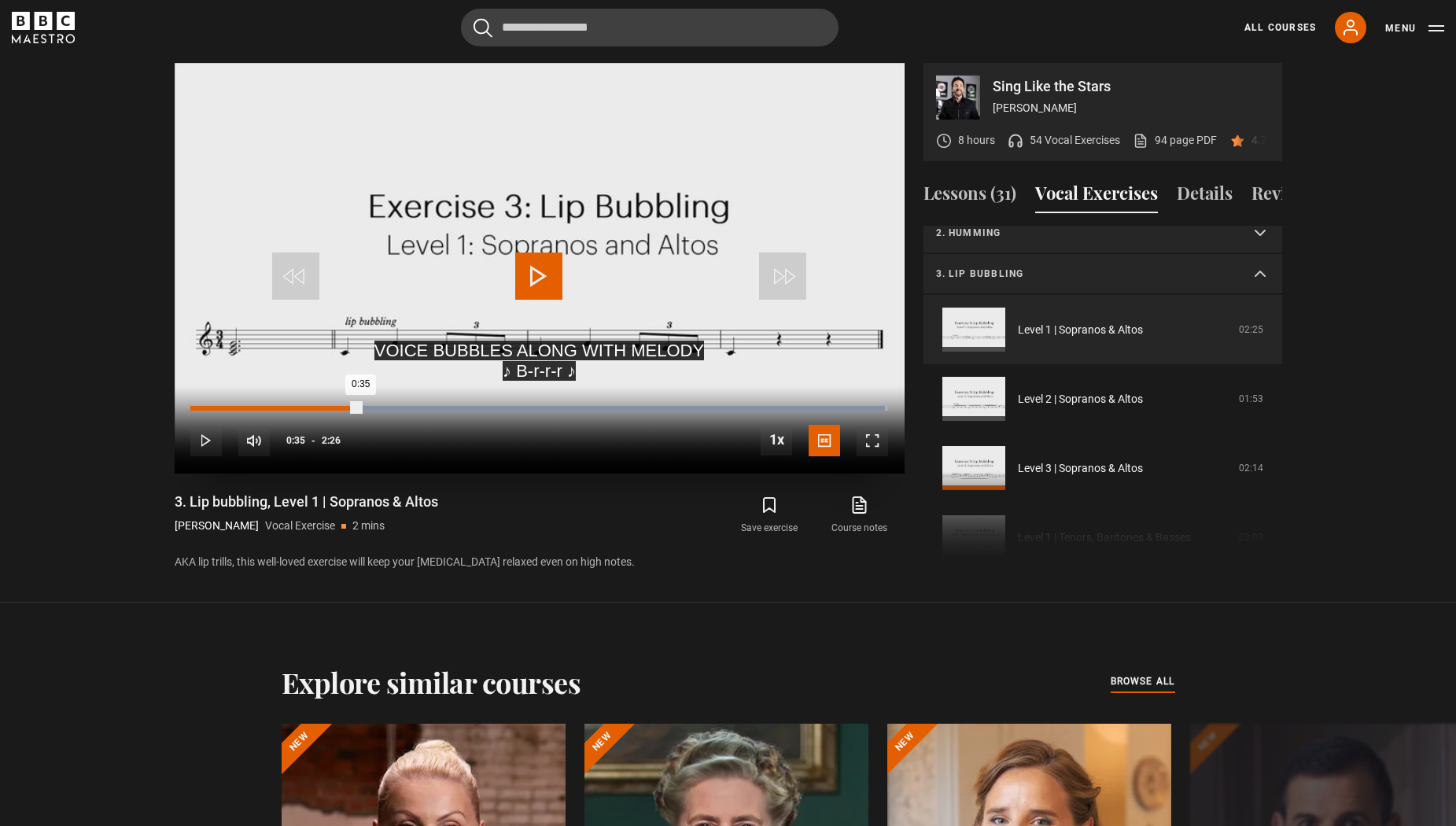
click at [360, 407] on div "Loaded : 99.55% 0:35 0:35" at bounding box center [539, 408] width 697 height 5
click at [370, 407] on div "Loaded : 99.55% 0:37 0:35" at bounding box center [539, 408] width 697 height 5
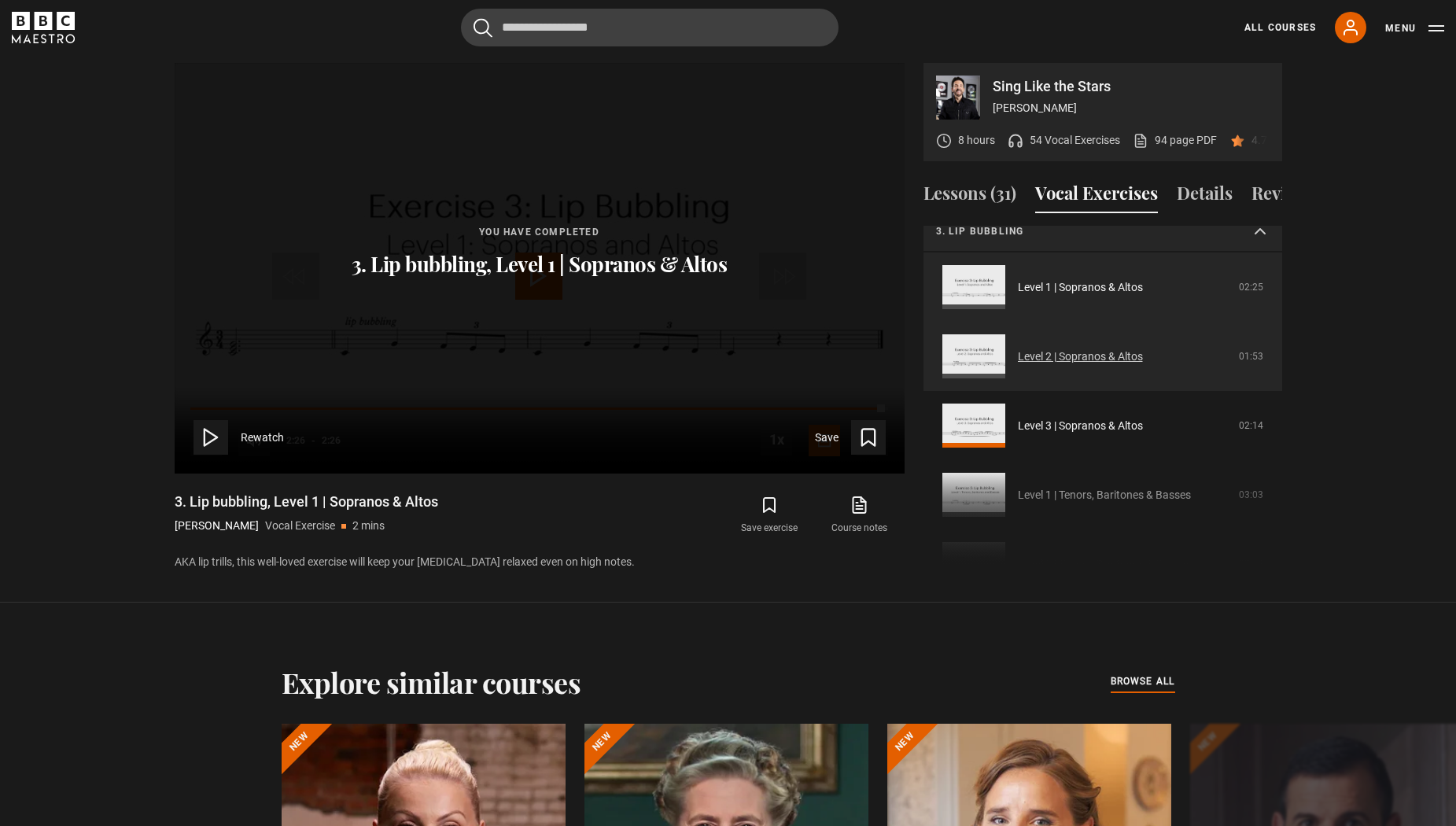
scroll to position [98, 0]
click at [1083, 350] on link "Level 2 | Sopranos & Altos" at bounding box center [1080, 354] width 125 height 16
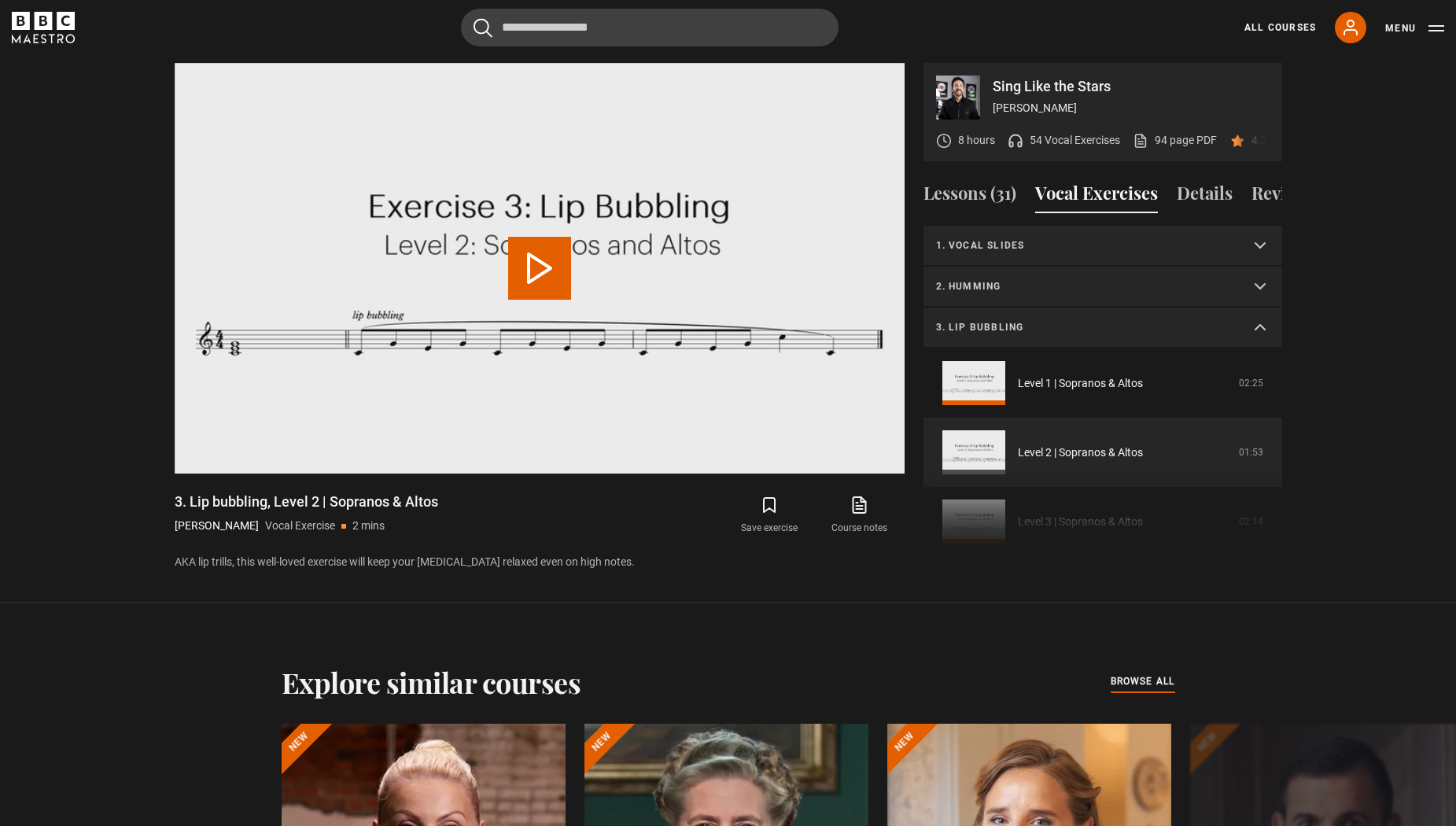
scroll to position [123, 0]
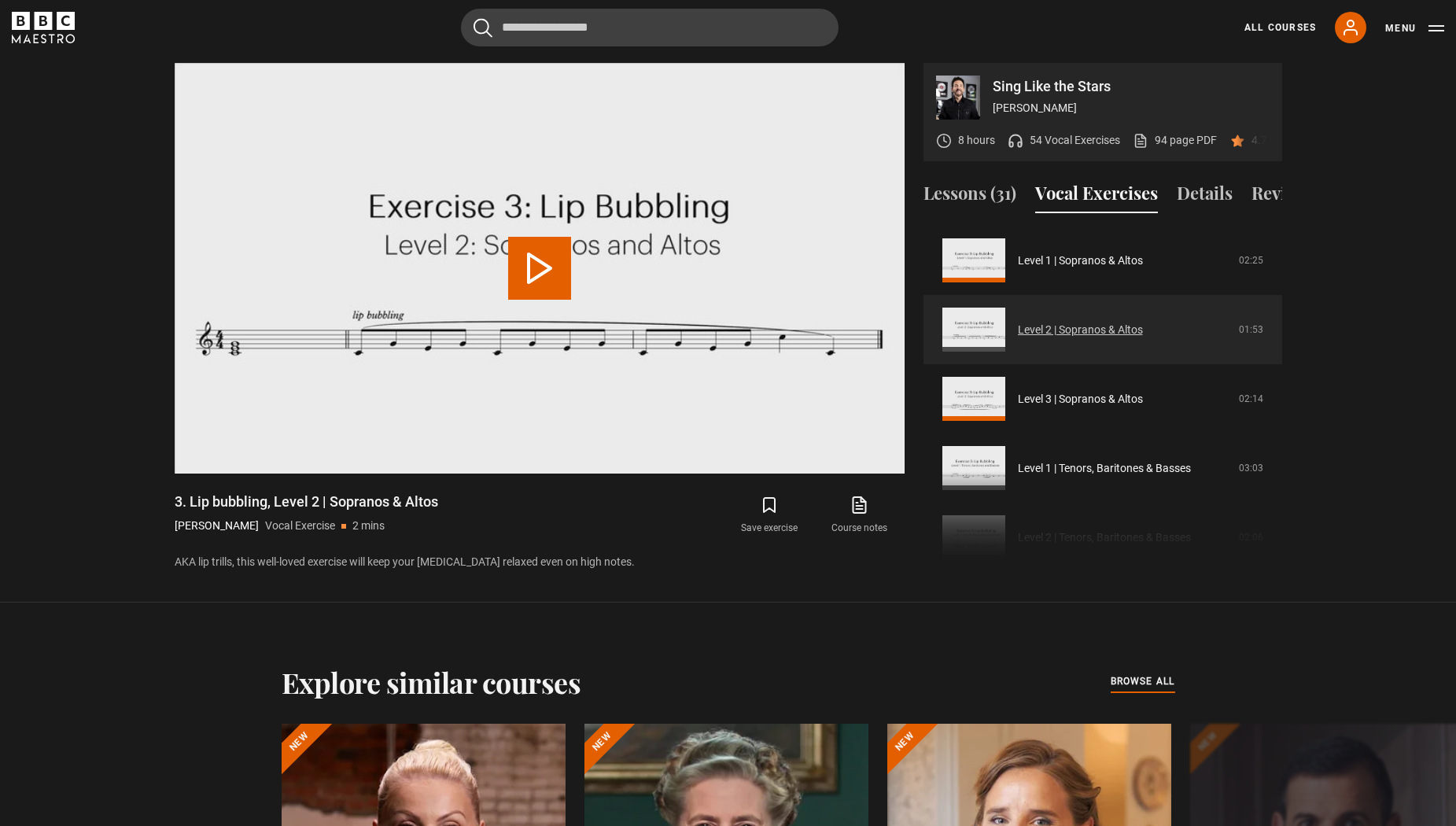
click at [1018, 327] on link "Level 2 | Sopranos & Altos" at bounding box center [1080, 329] width 125 height 16
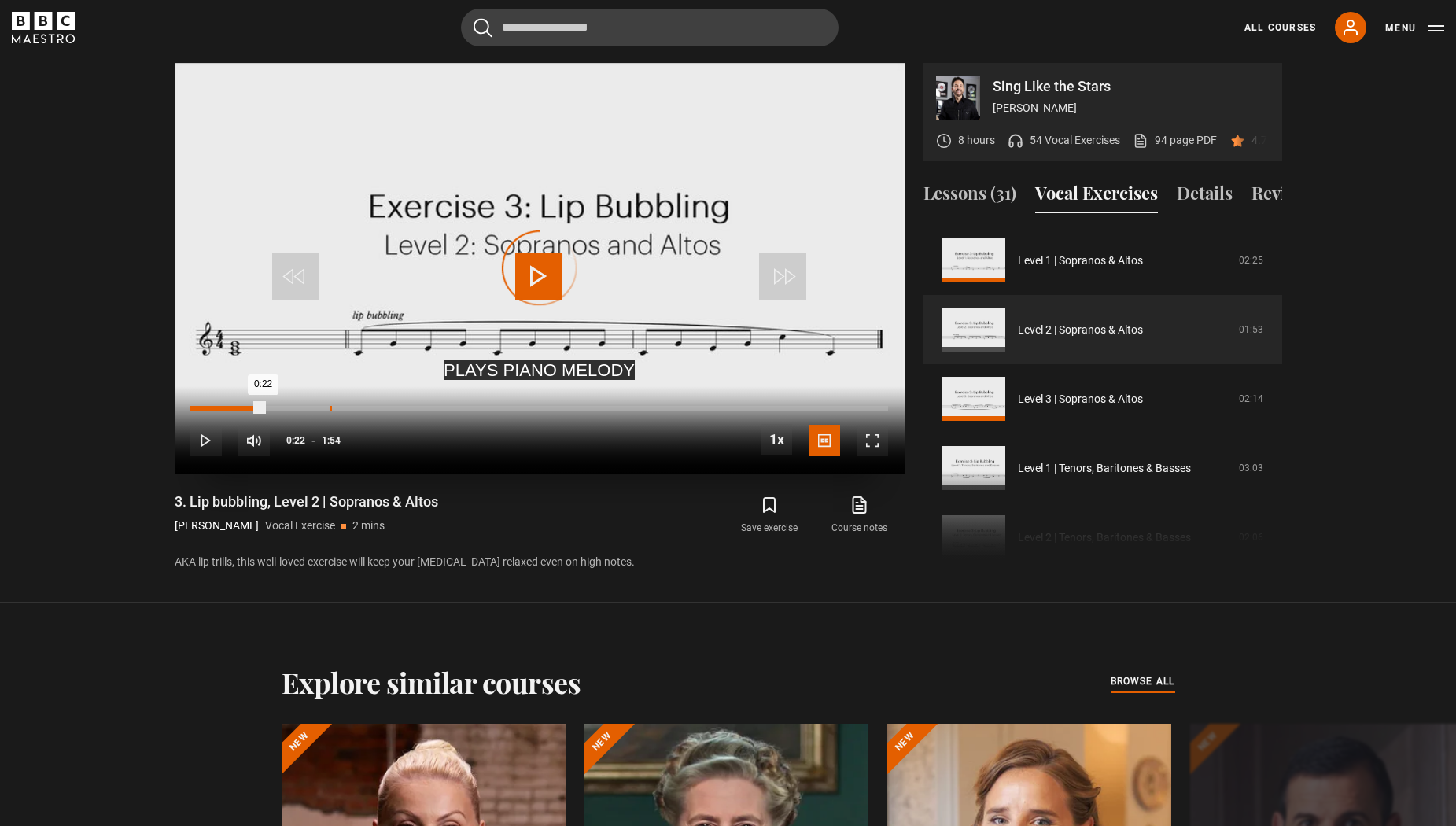
click at [330, 407] on div "Loaded : 4.32% 0:22 0:22" at bounding box center [539, 408] width 697 height 5
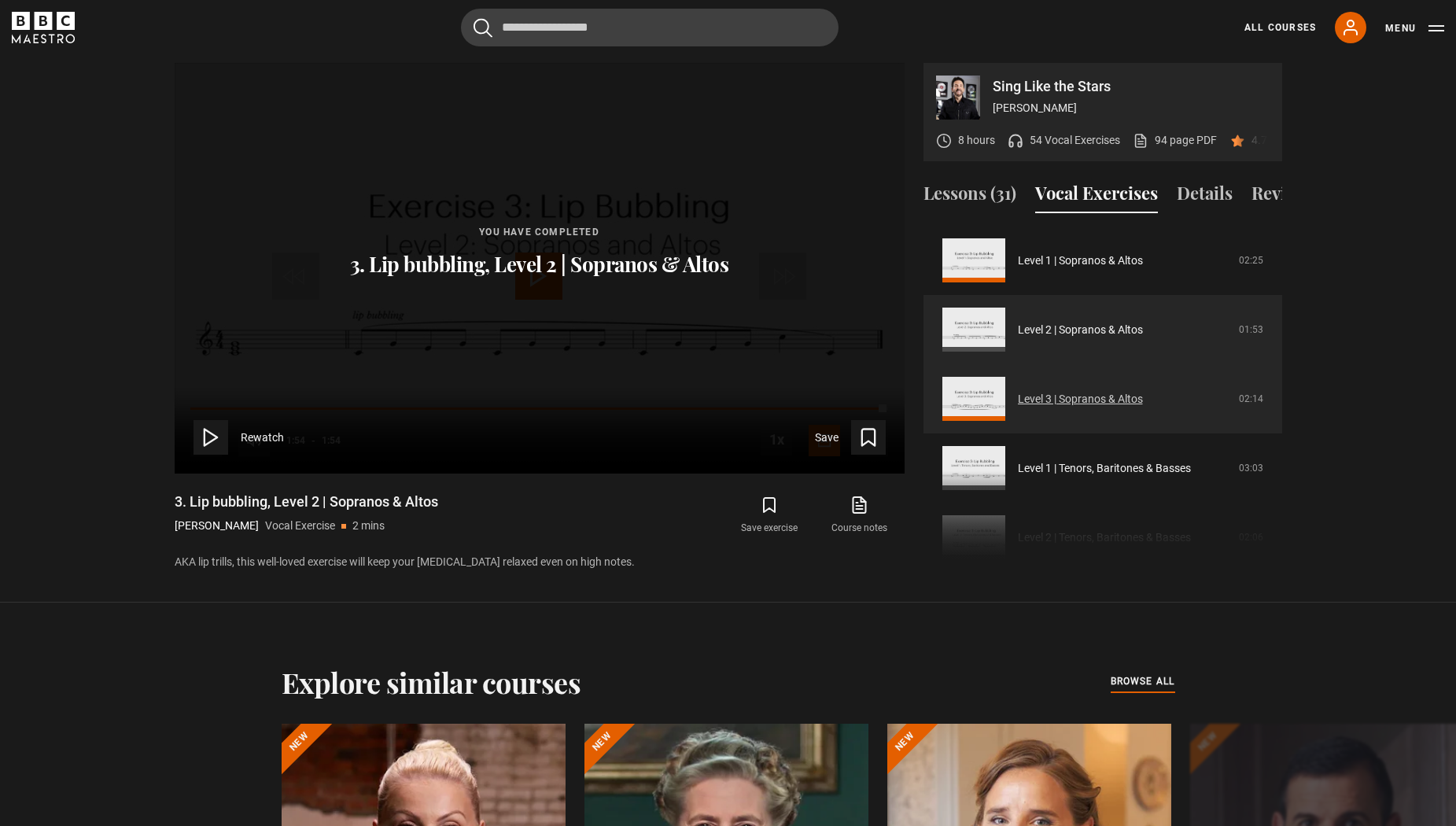
click at [1070, 399] on link "Level 3 | Sopranos & Altos" at bounding box center [1080, 399] width 125 height 16
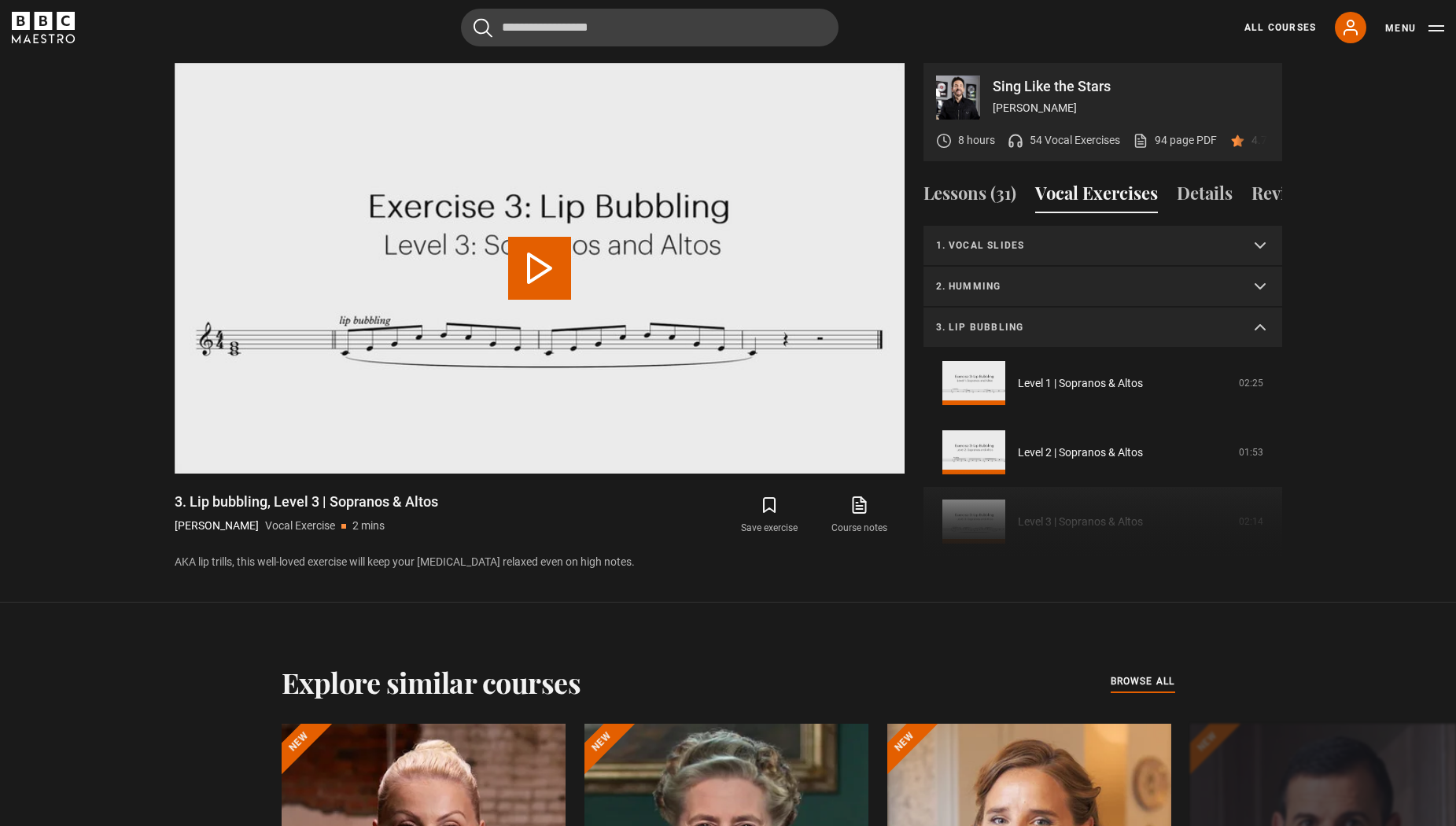
scroll to position [192, 0]
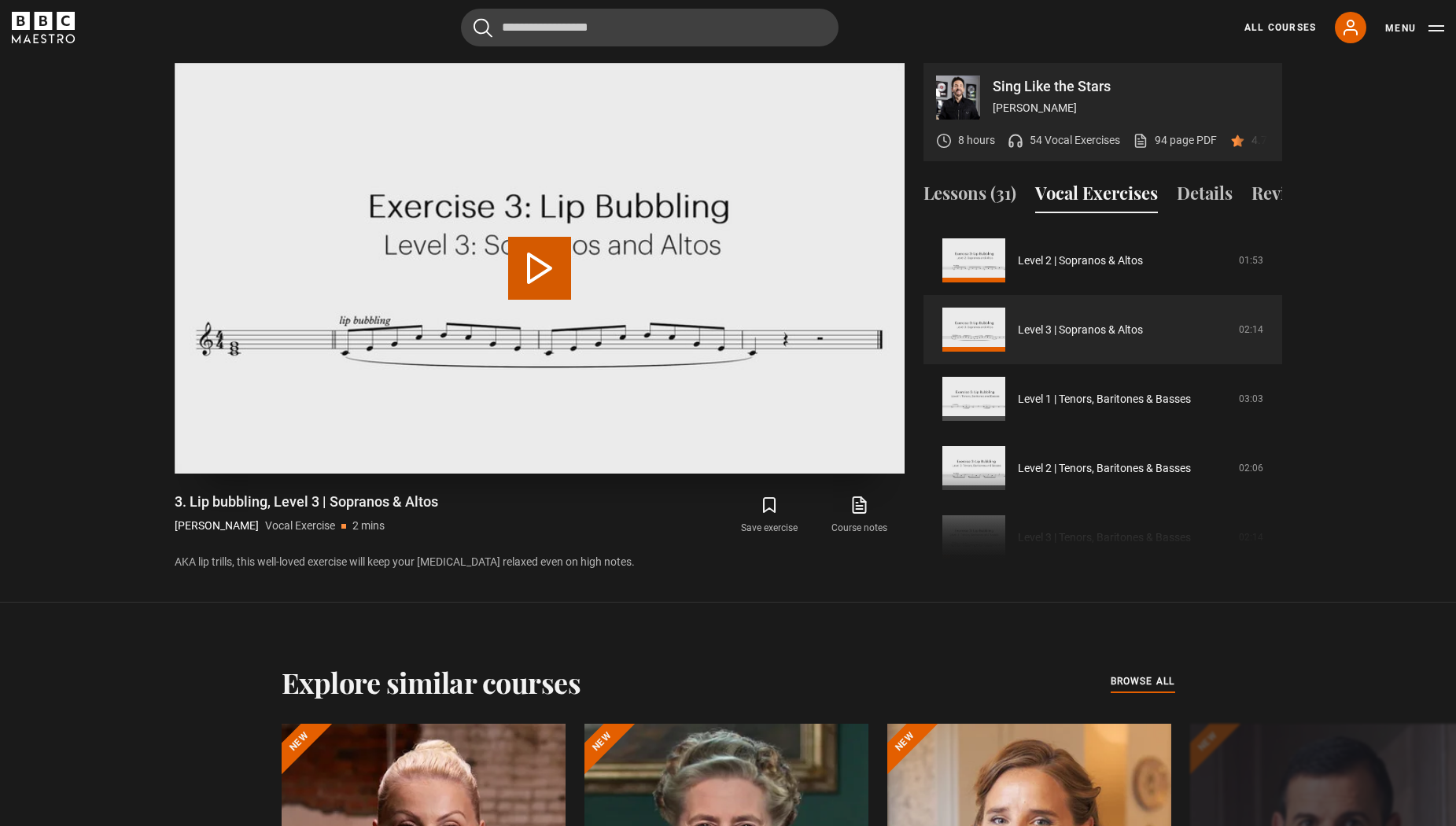
click at [538, 260] on button "Play Video" at bounding box center [540, 269] width 63 height 63
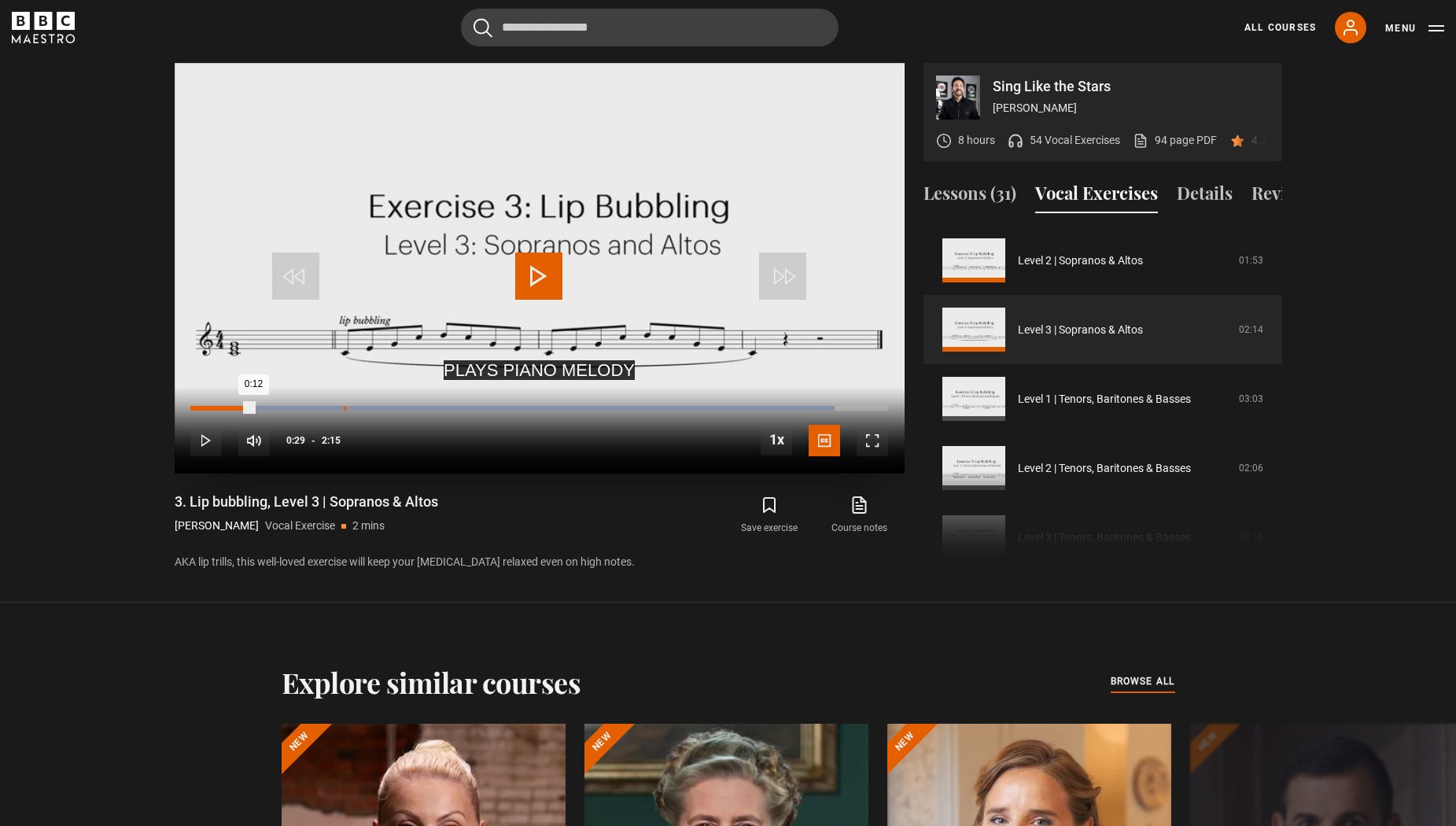
click at [344, 409] on div "0:29" at bounding box center [345, 408] width 2 height 5
